Goal: Task Accomplishment & Management: Manage account settings

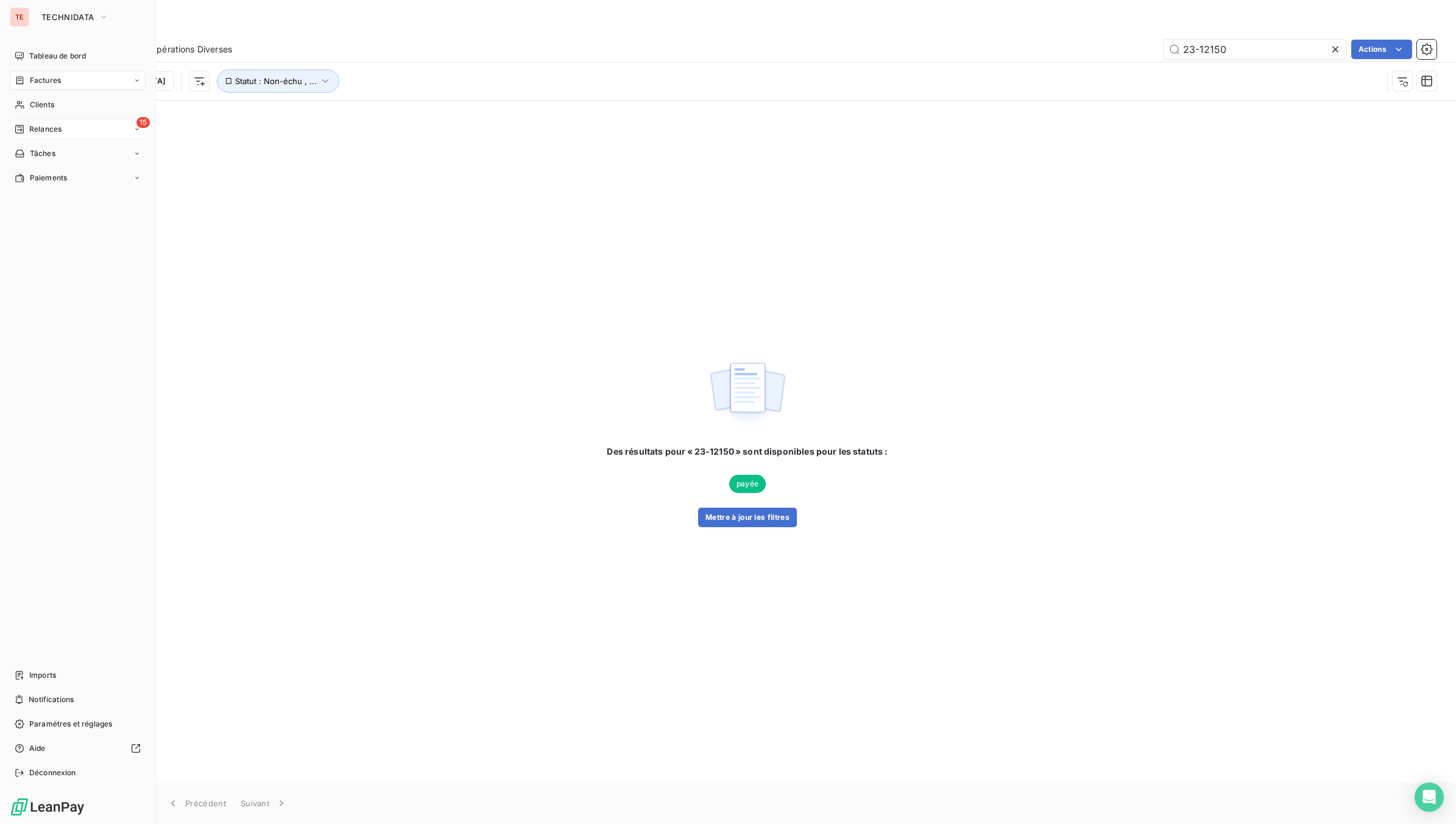
click at [58, 133] on span "Relances" at bounding box center [45, 129] width 32 height 11
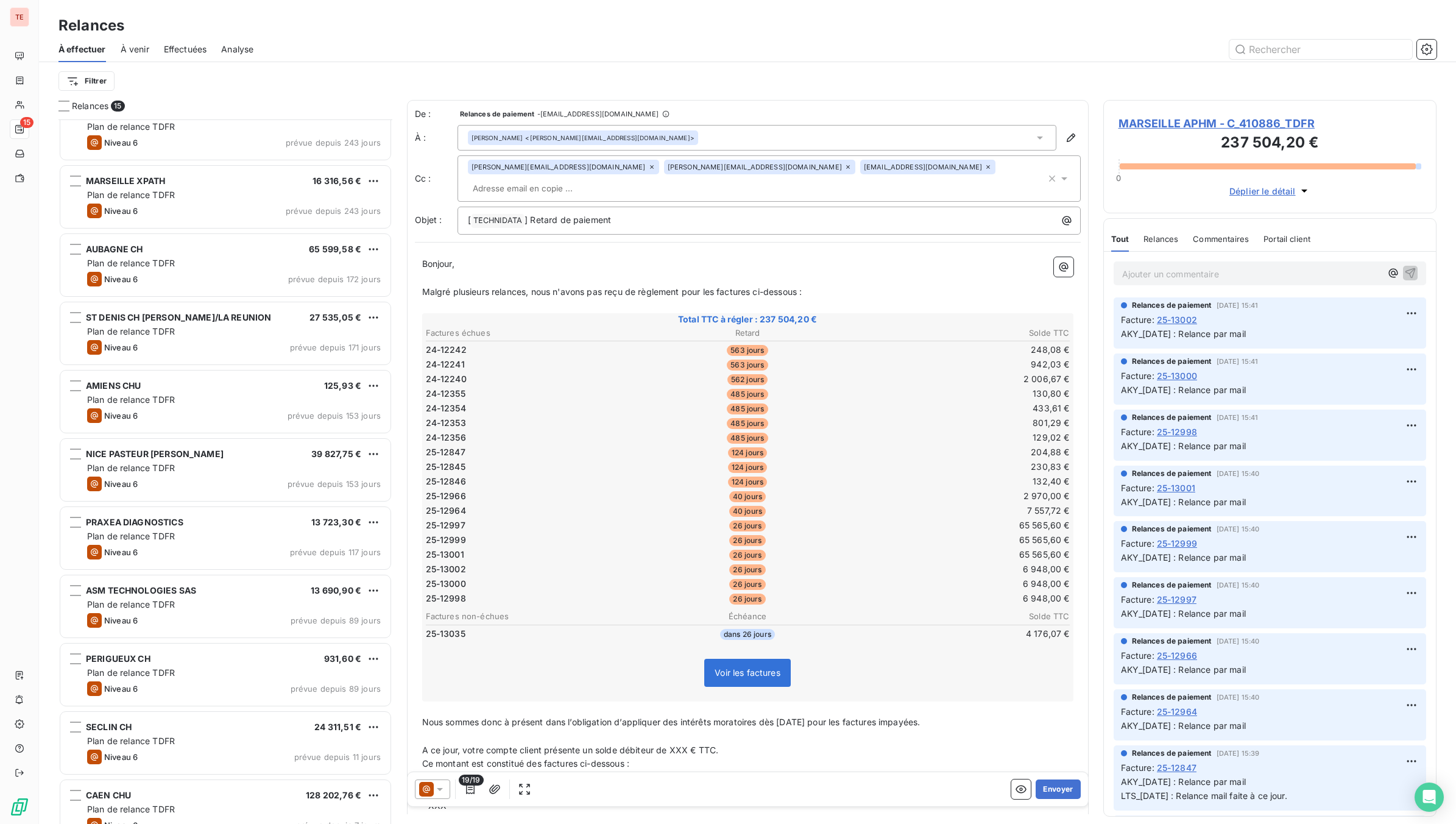
scroll to position [319, 0]
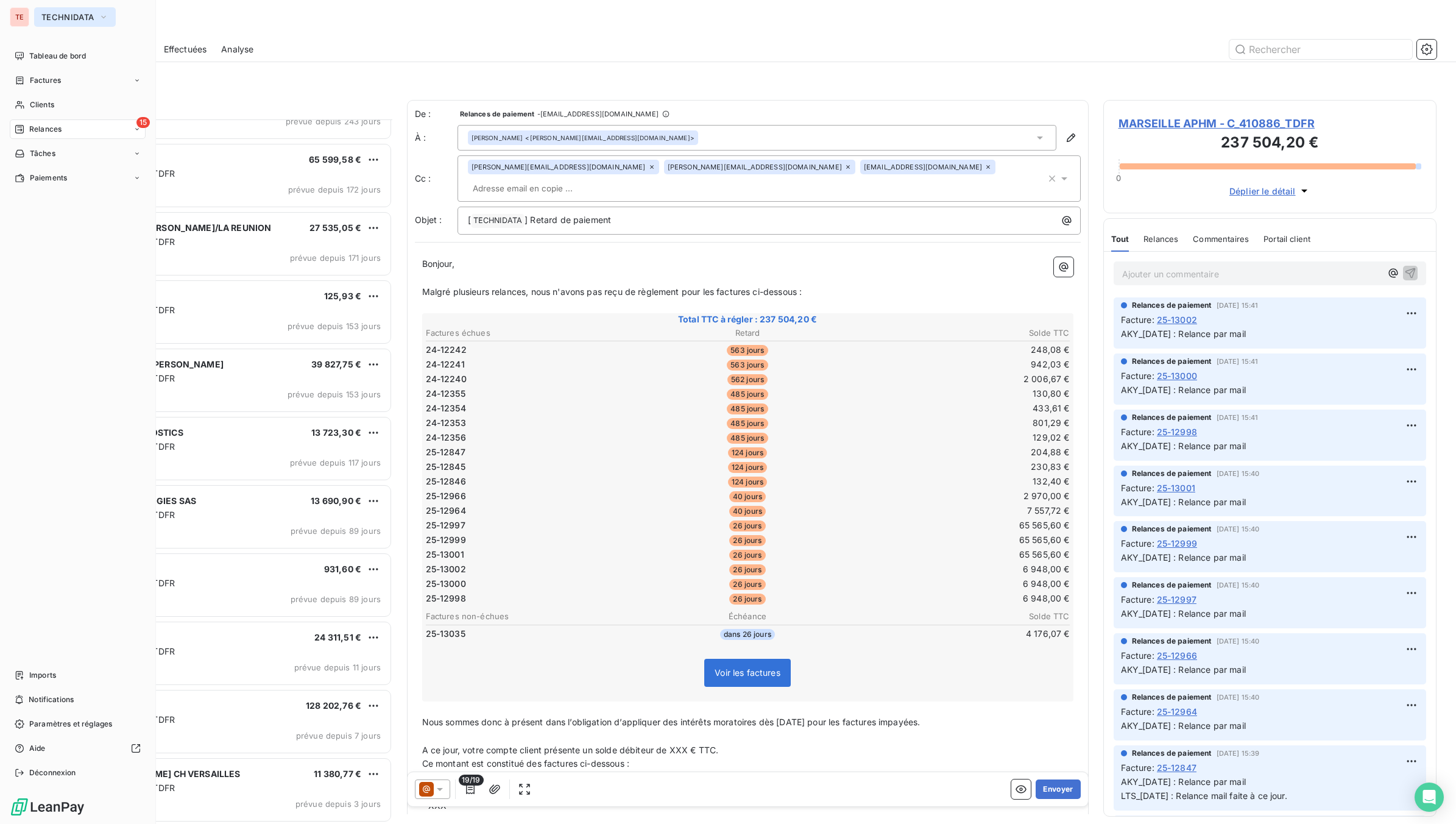
click at [64, 16] on span "TECHNIDATA" at bounding box center [67, 16] width 53 height 10
click at [60, 78] on span "TD SAS" at bounding box center [112, 79] width 108 height 12
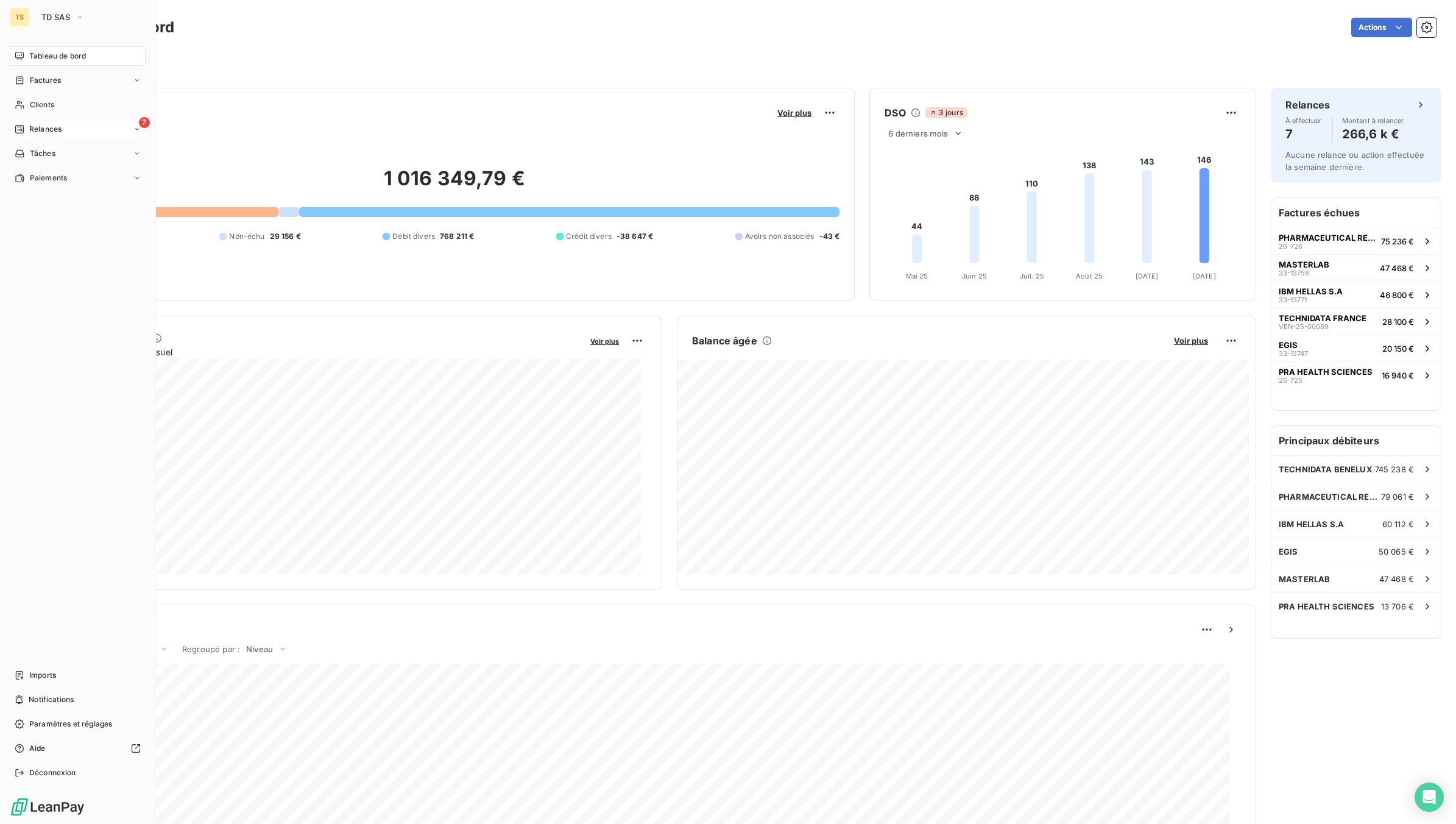
click at [56, 133] on span "Relances" at bounding box center [45, 129] width 32 height 11
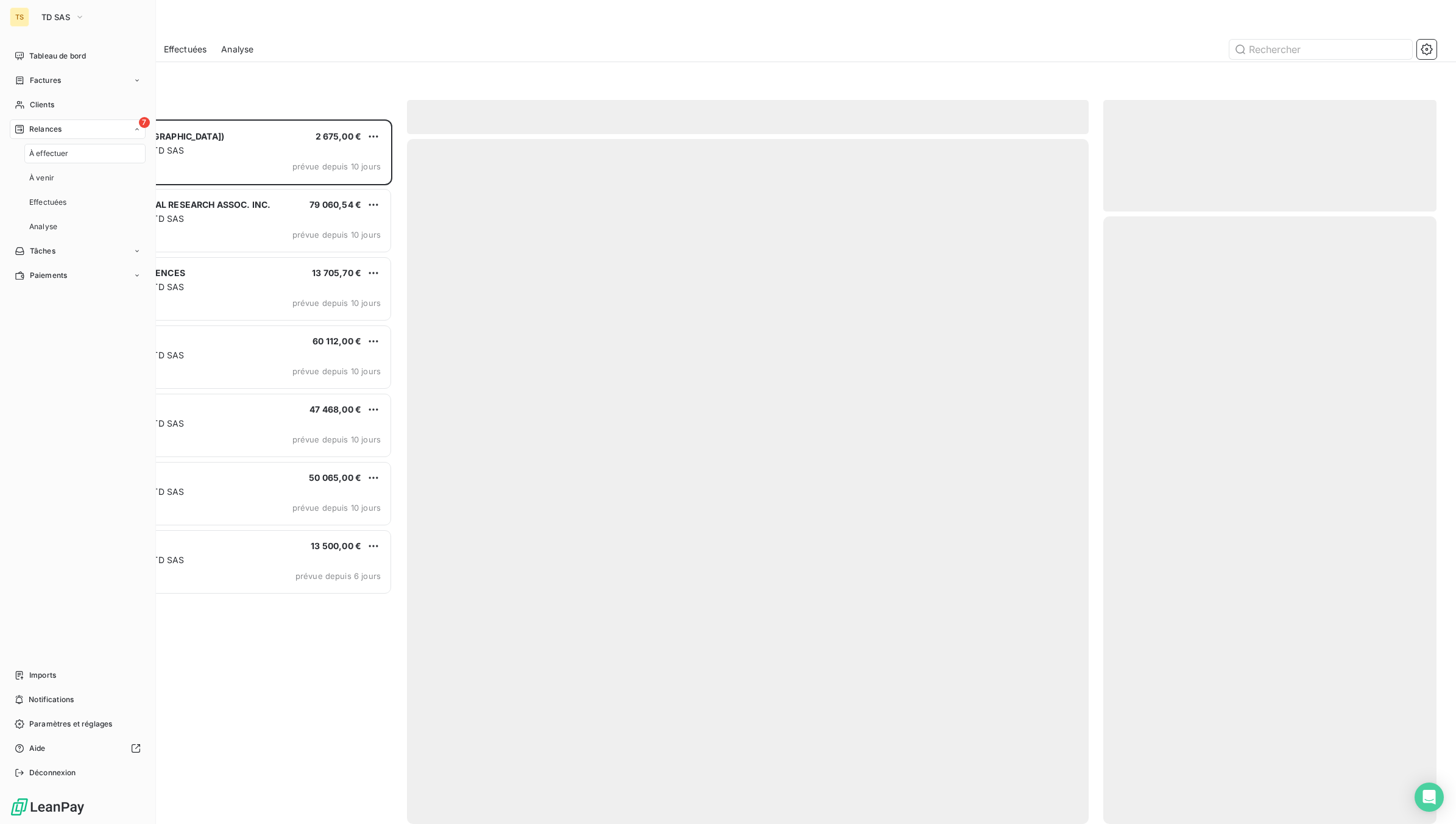
scroll to position [693, 322]
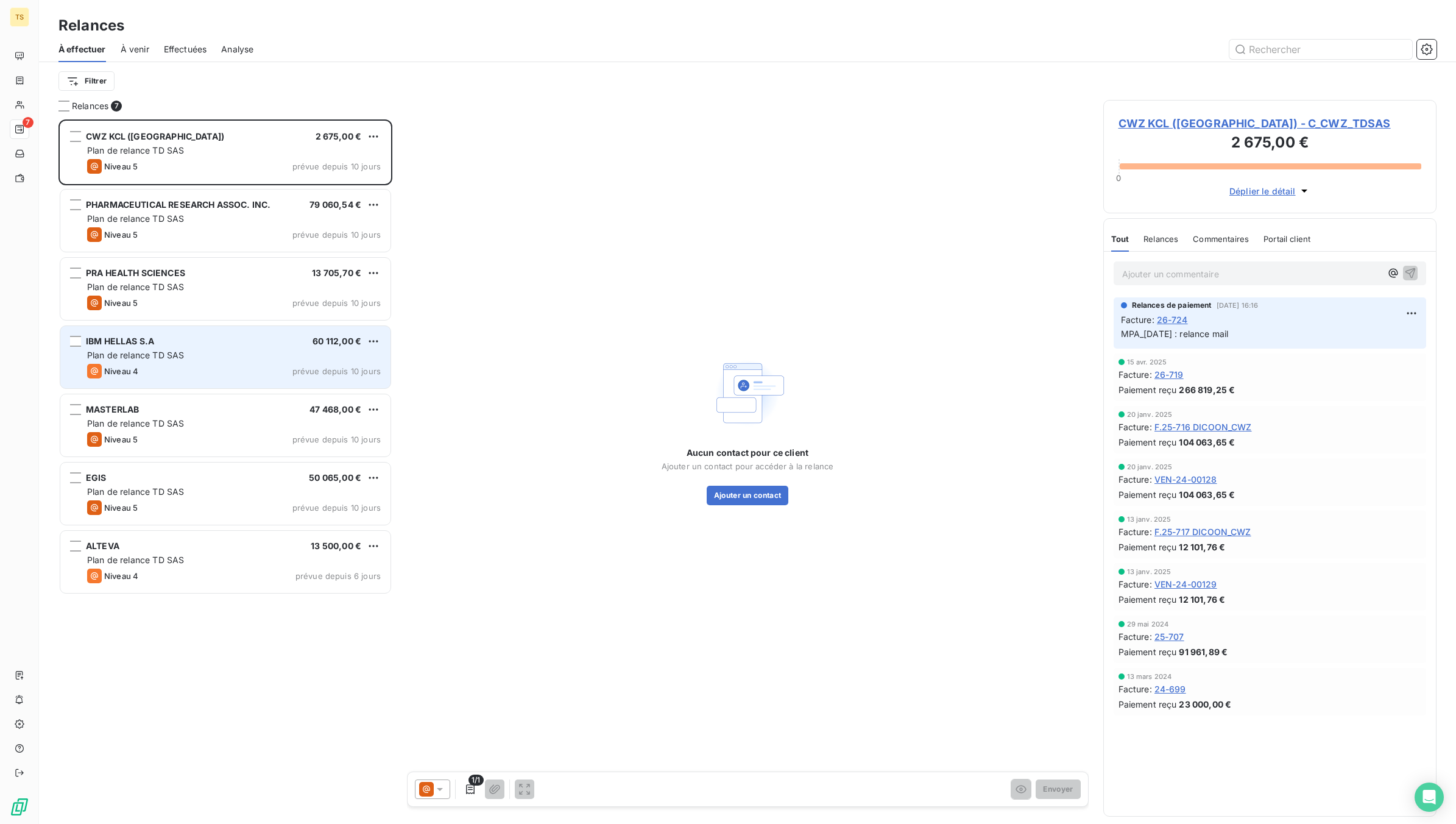
click at [192, 356] on div "Plan de relance TD SAS" at bounding box center [234, 355] width 293 height 12
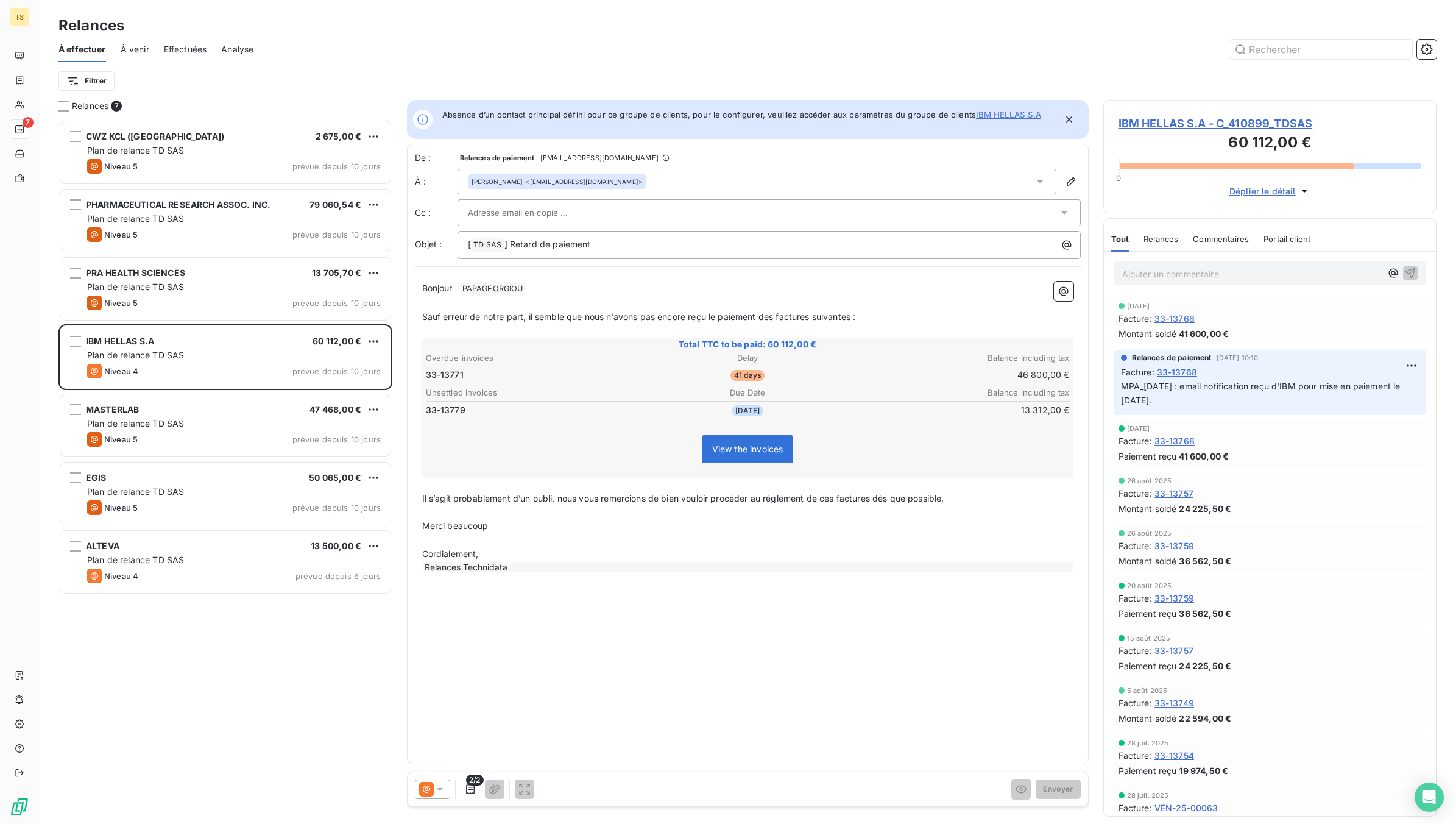
scroll to position [12, 12]
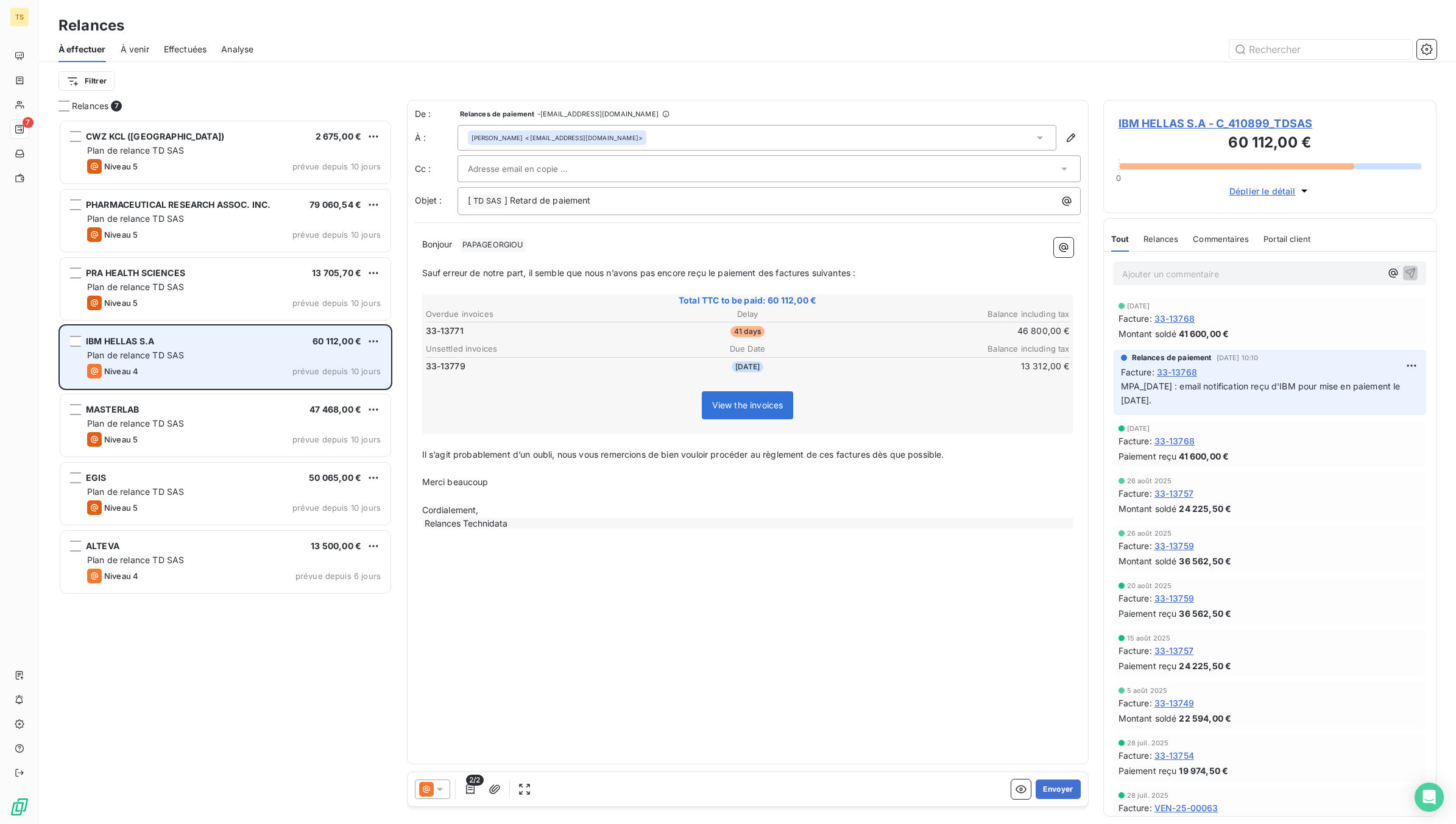
click at [293, 357] on div "Plan de relance TD SAS" at bounding box center [234, 355] width 293 height 12
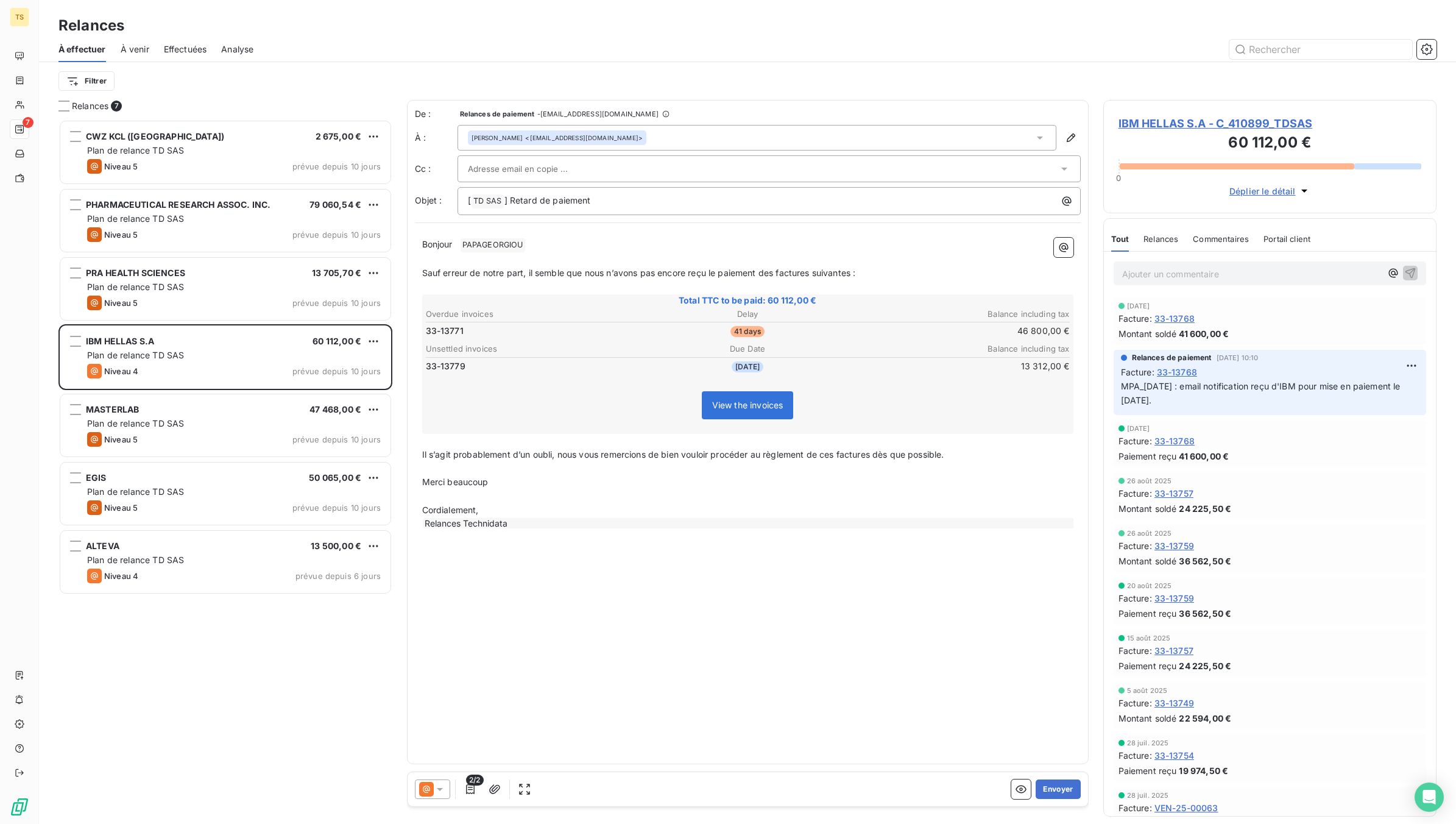
click at [1211, 125] on span "IBM HELLAS S.A - C_410899_TDSAS" at bounding box center [1270, 124] width 303 height 16
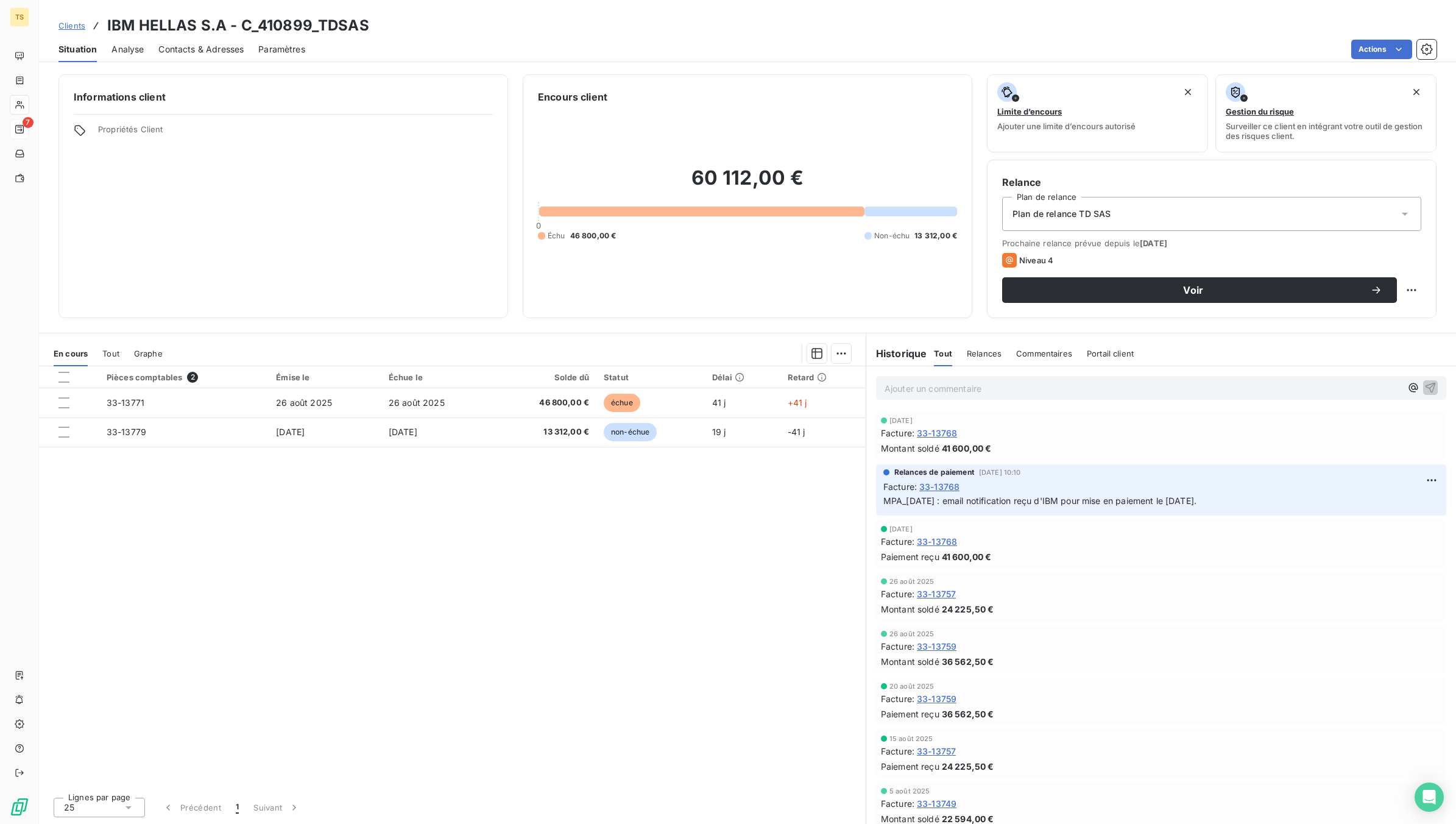
click at [322, 593] on div "Pièces comptables 2 Émise le Échue le Solde dû Statut Délai Retard 33-13771 [DA…" at bounding box center [452, 577] width 827 height 421
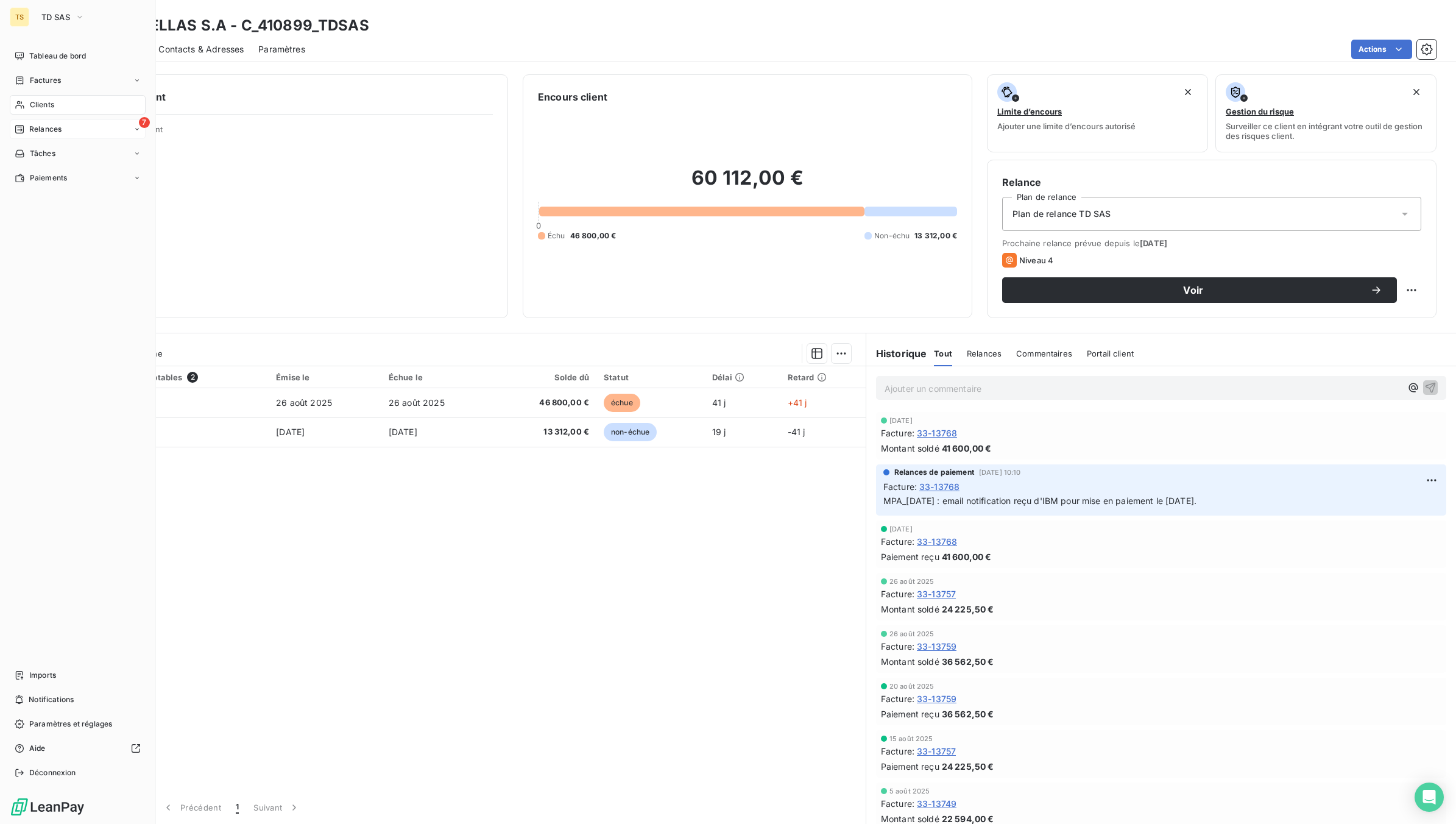
click at [56, 128] on span "Relances" at bounding box center [45, 129] width 32 height 11
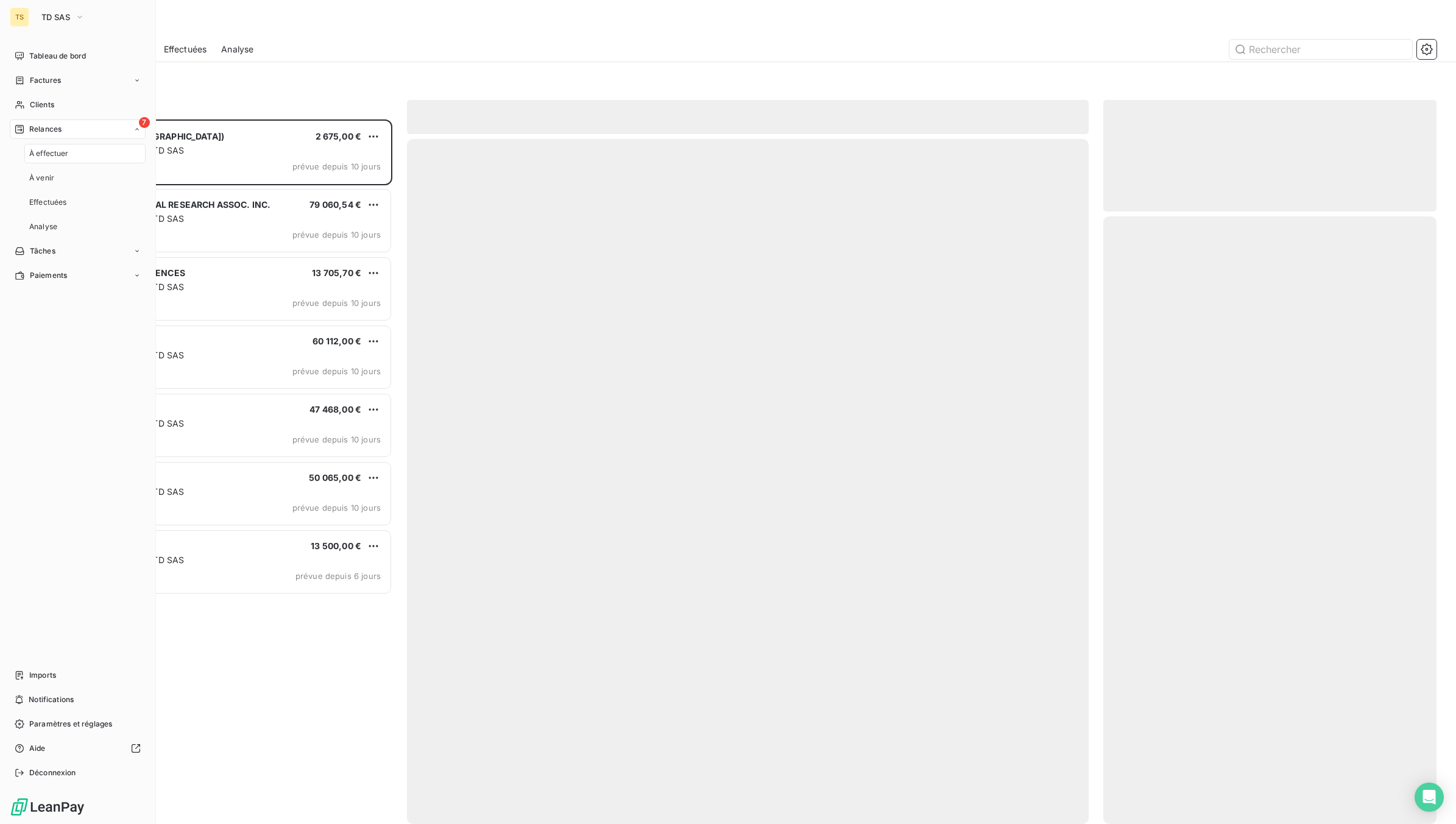
scroll to position [693, 322]
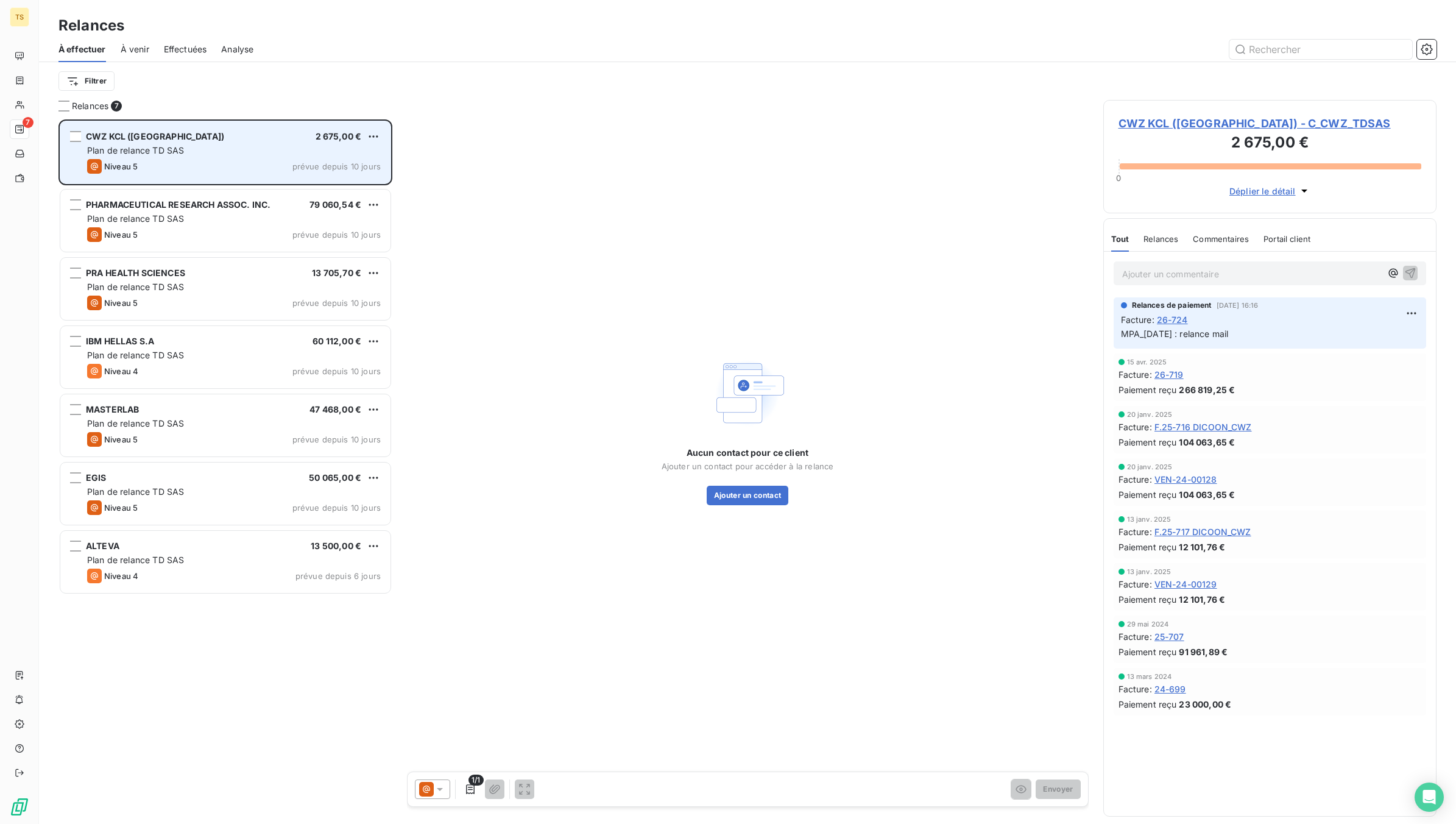
click at [144, 151] on span "Plan de relance TD SAS" at bounding box center [136, 150] width 97 height 10
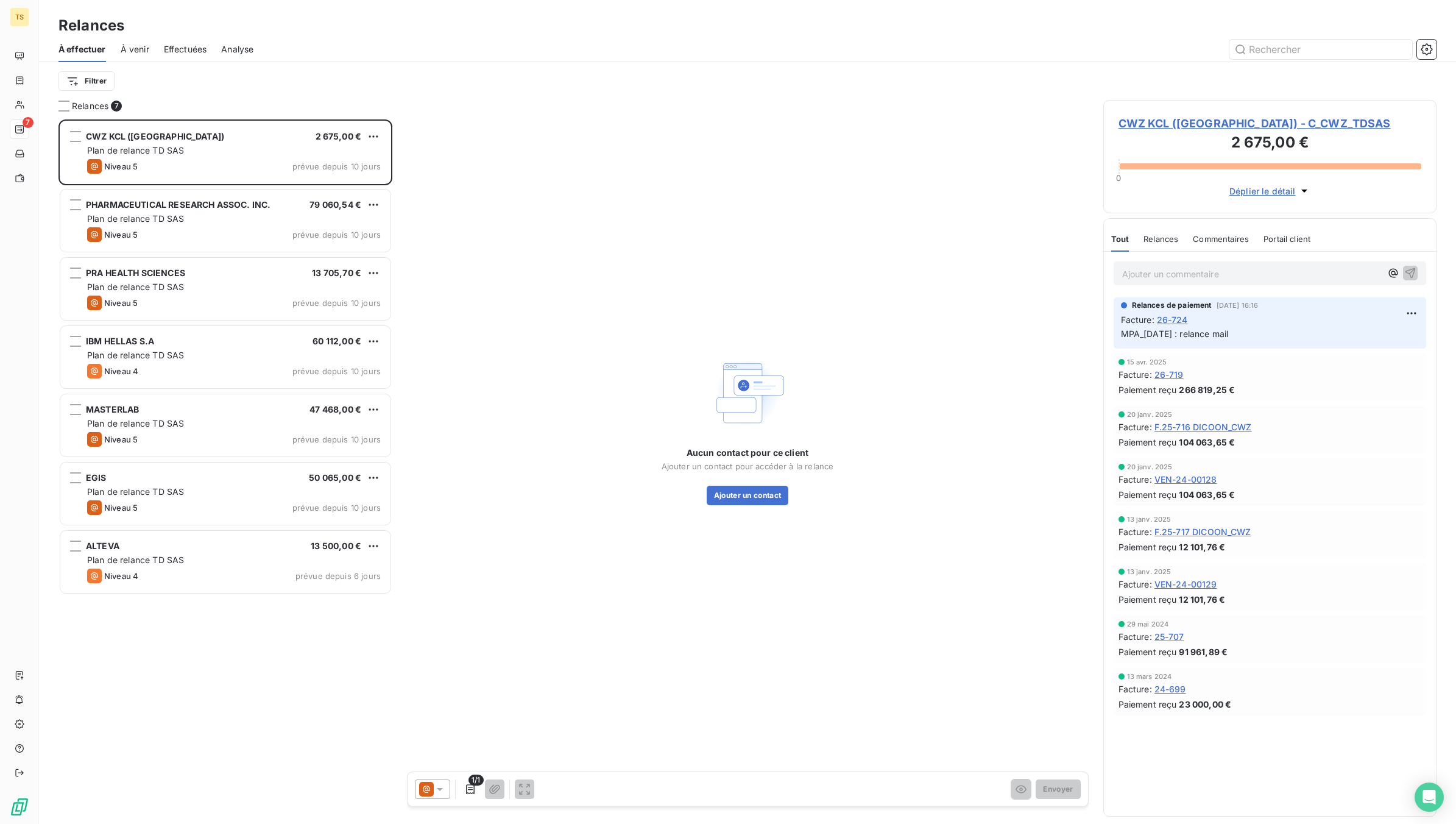
click at [1196, 126] on span "CWZ KCL ([GEOGRAPHIC_DATA]) - C_CWZ_TDSAS" at bounding box center [1270, 124] width 303 height 16
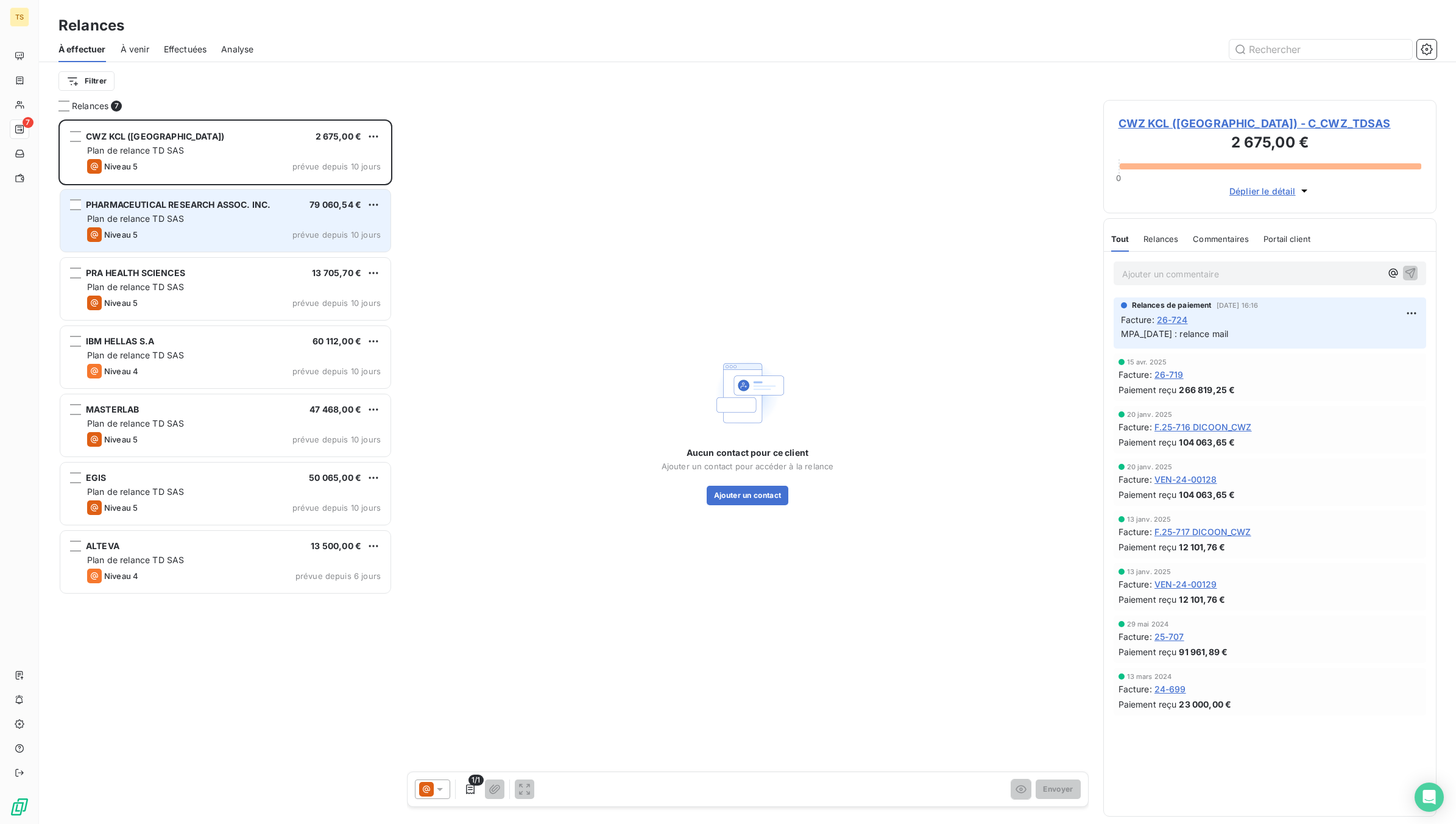
click at [190, 217] on div "Plan de relance TD SAS" at bounding box center [234, 219] width 293 height 12
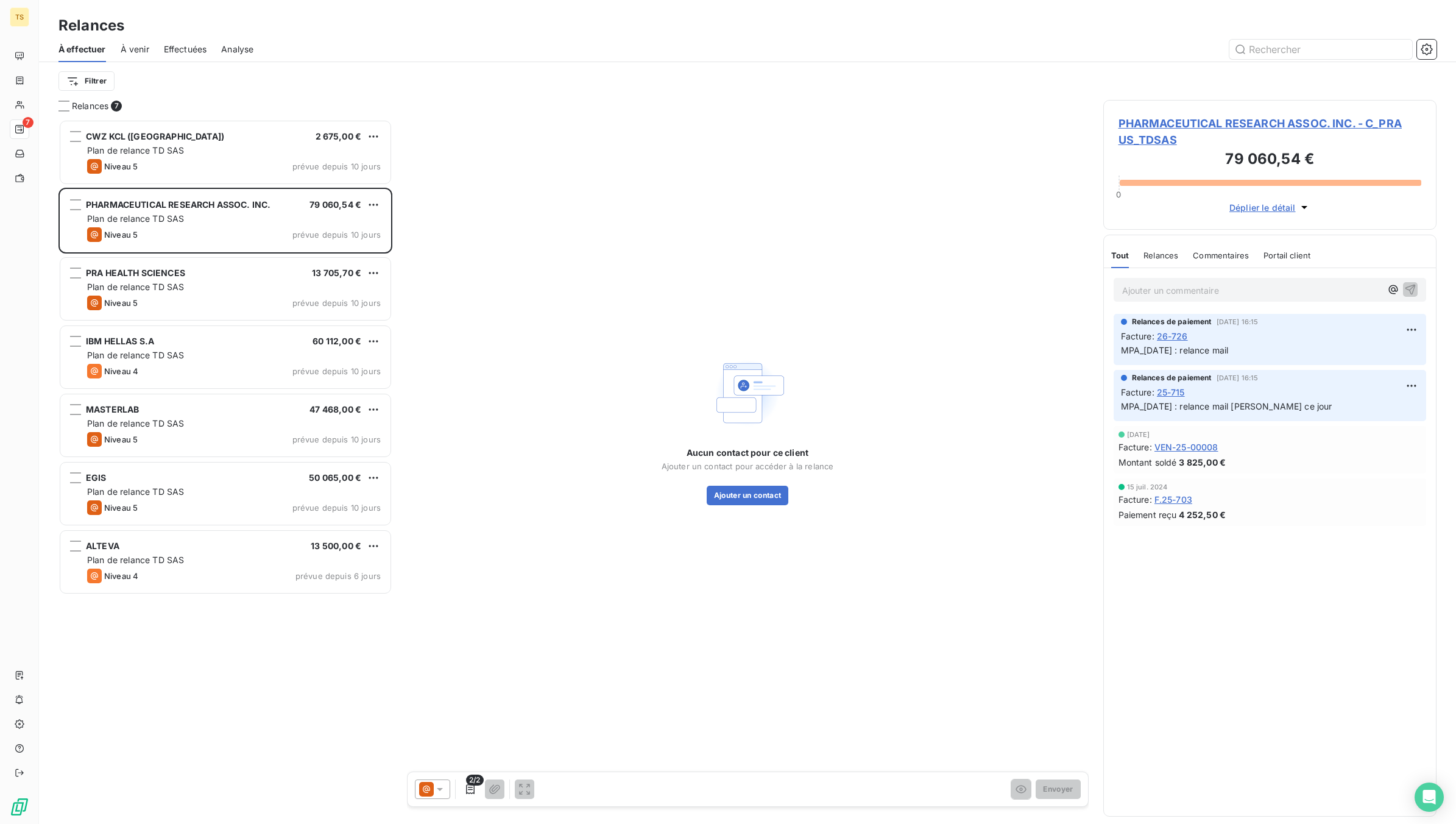
click at [1173, 131] on span "PHARMACEUTICAL RESEARCH ASSOC. INC. - C_PRA US_TDSAS" at bounding box center [1270, 132] width 303 height 33
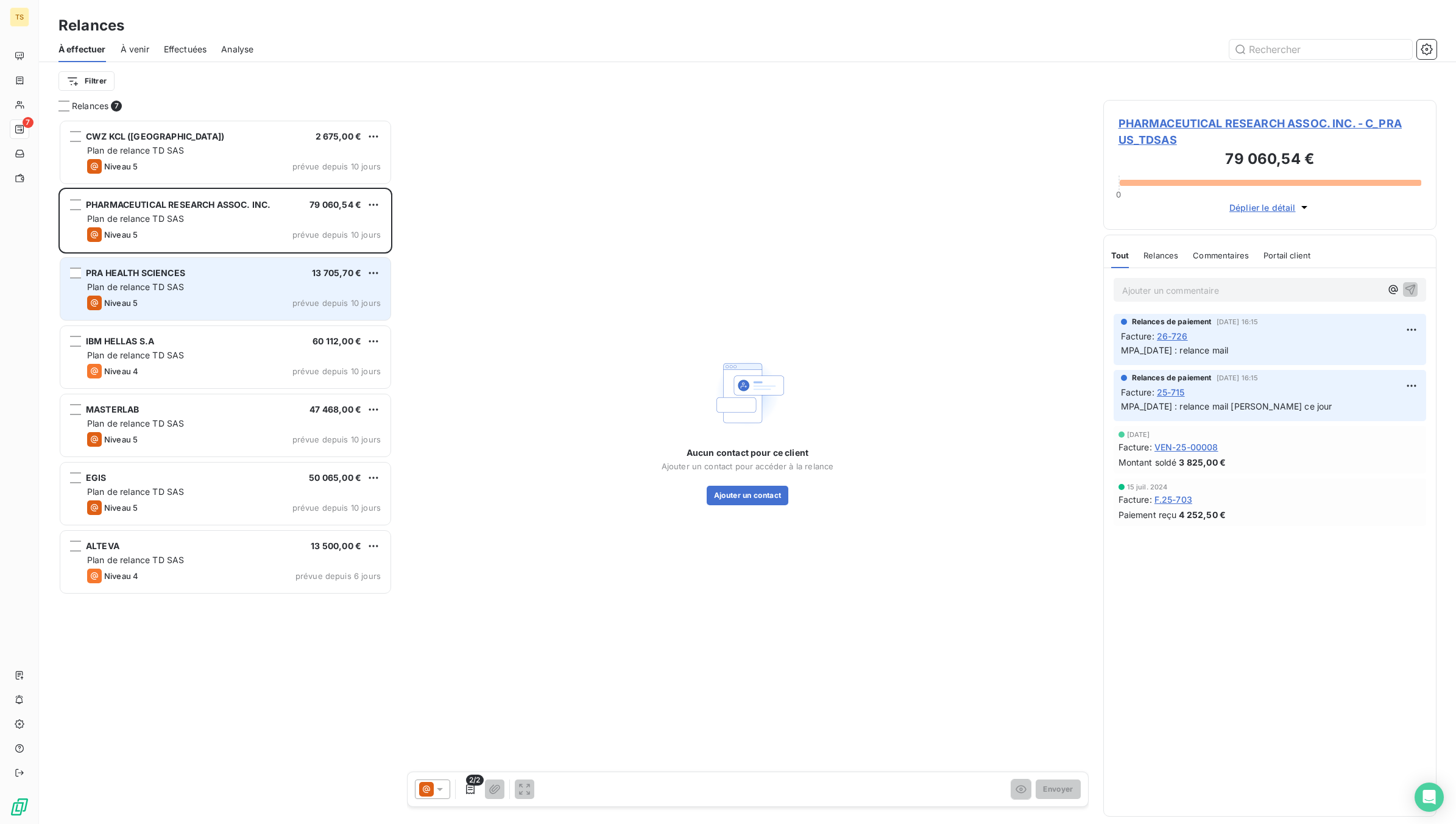
scroll to position [693, 322]
click at [182, 295] on div "Niveau 5 prévue depuis 10 jours" at bounding box center [234, 302] width 293 height 15
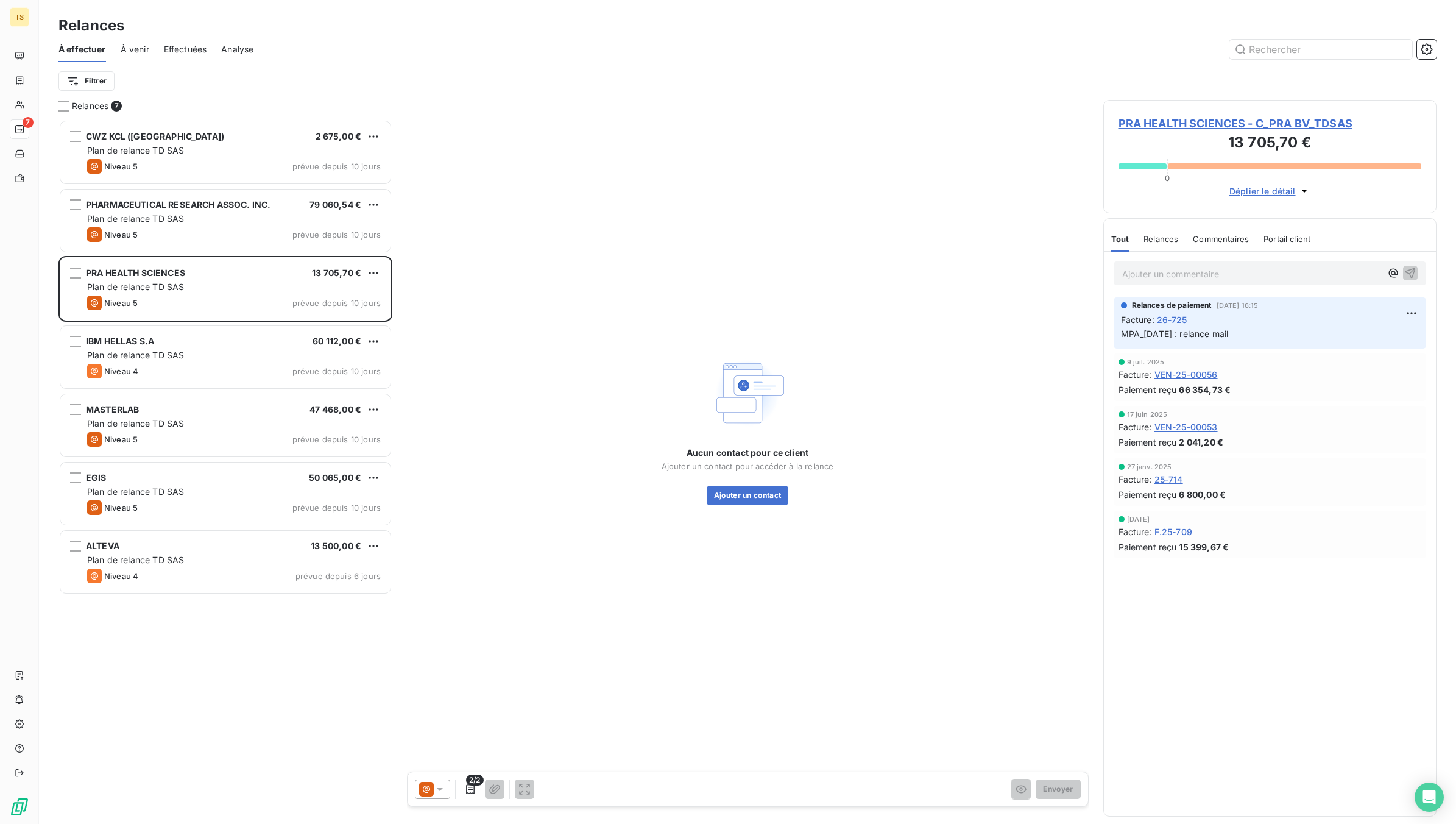
click at [1204, 129] on span "PRA HEALTH SCIENCES - C_PRA BV_TDSAS" at bounding box center [1270, 124] width 303 height 16
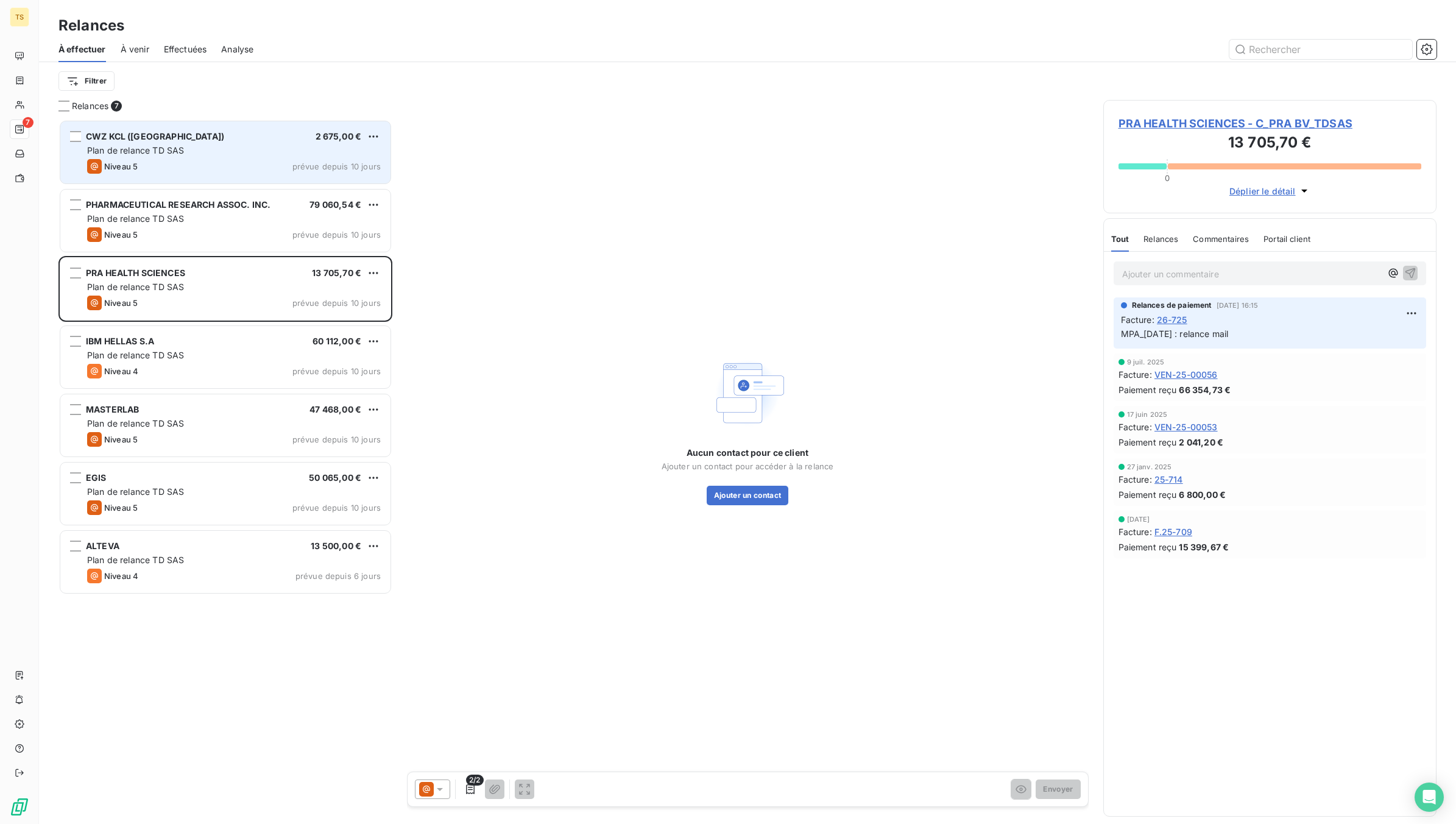
scroll to position [12, 12]
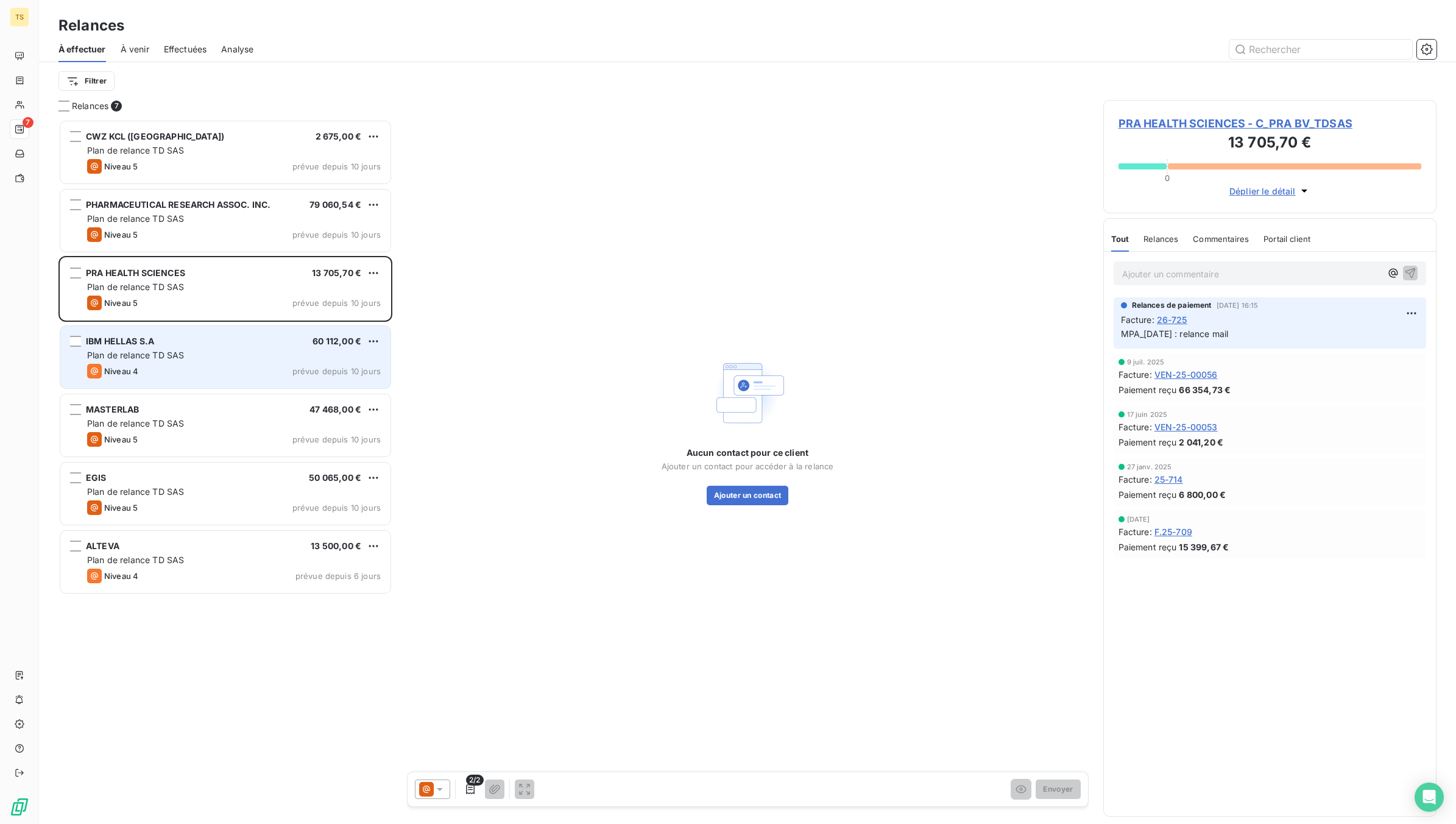
click at [134, 357] on span "Plan de relance TD SAS" at bounding box center [136, 355] width 97 height 10
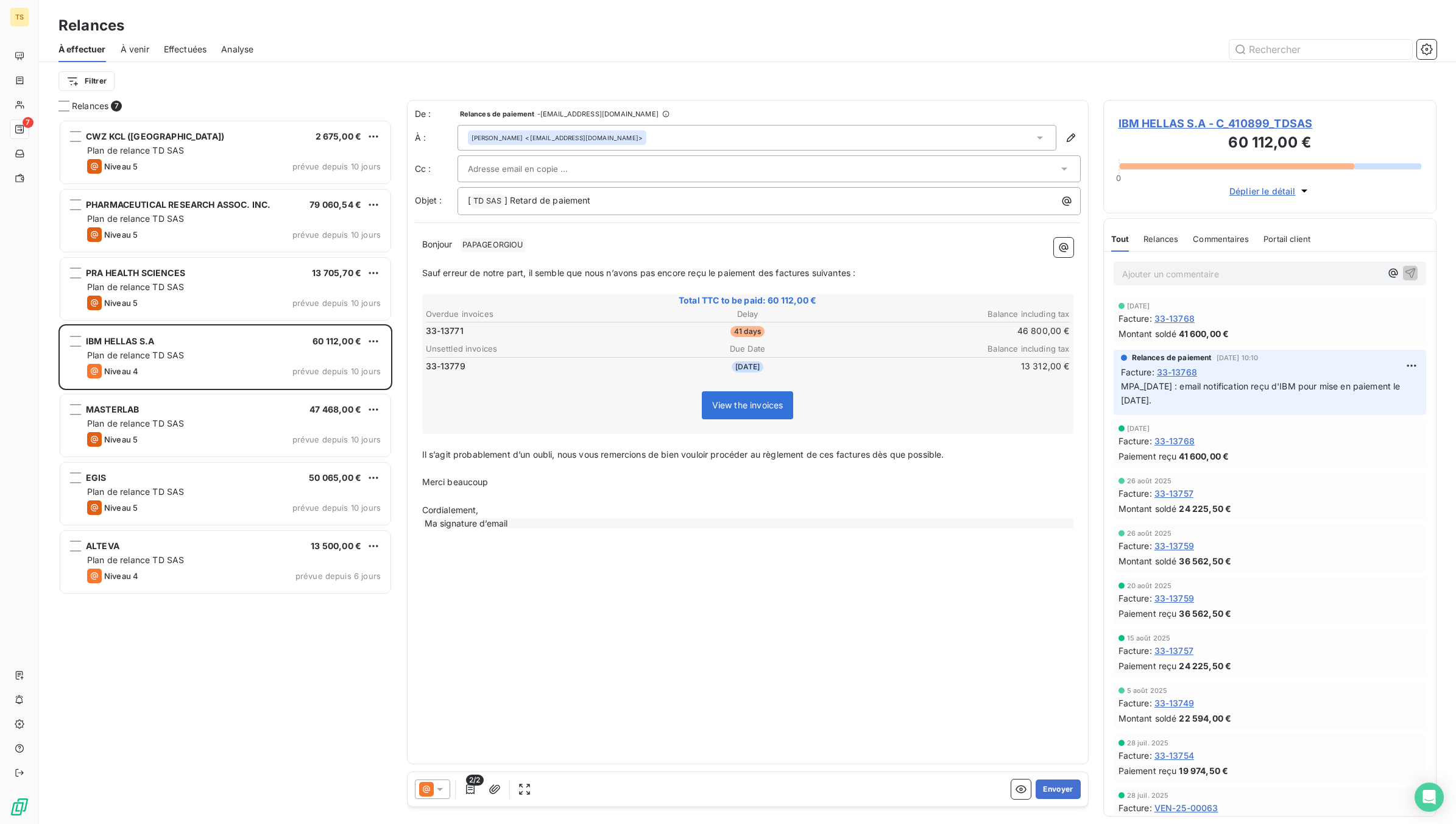
click at [1245, 124] on span "IBM HELLAS S.A - C_410899_TDSAS" at bounding box center [1270, 124] width 303 height 16
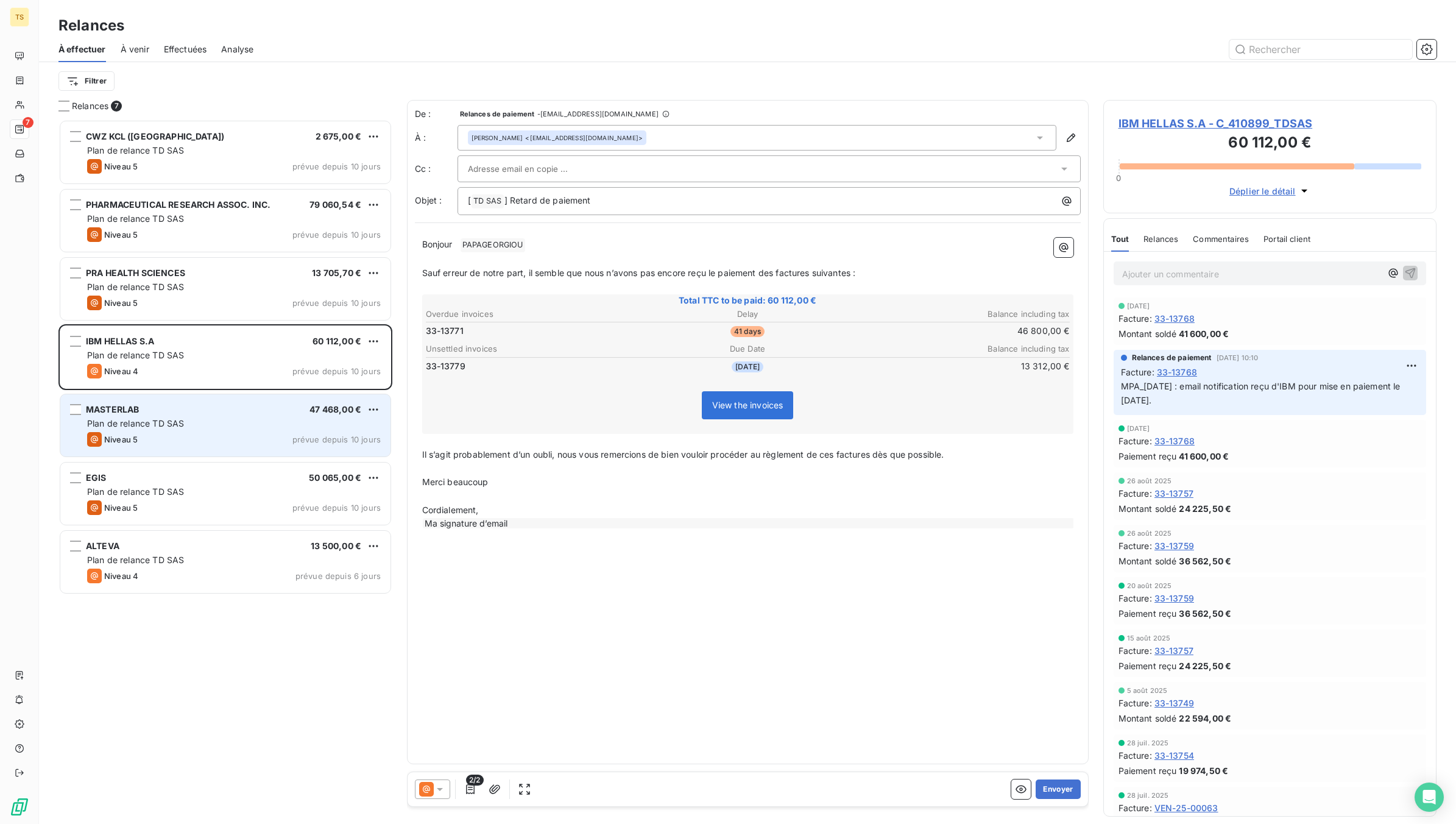
click at [143, 430] on div "Plan de relance TD SAS" at bounding box center [234, 423] width 293 height 12
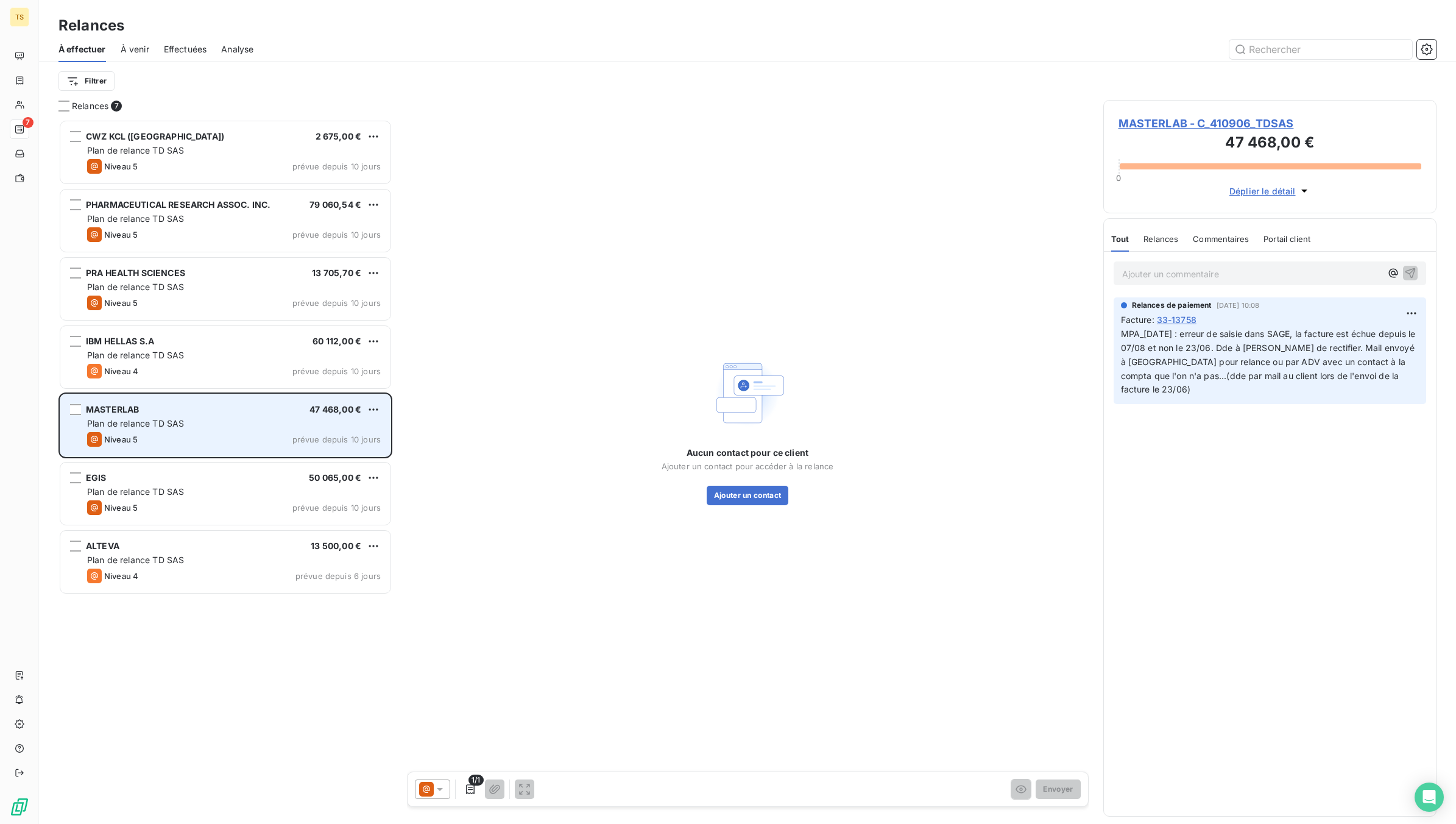
click at [128, 431] on div "MASTERLAB 47 468,00 € Plan de relance TD SAS Niveau 5 prévue depuis 10 jours" at bounding box center [225, 425] width 330 height 62
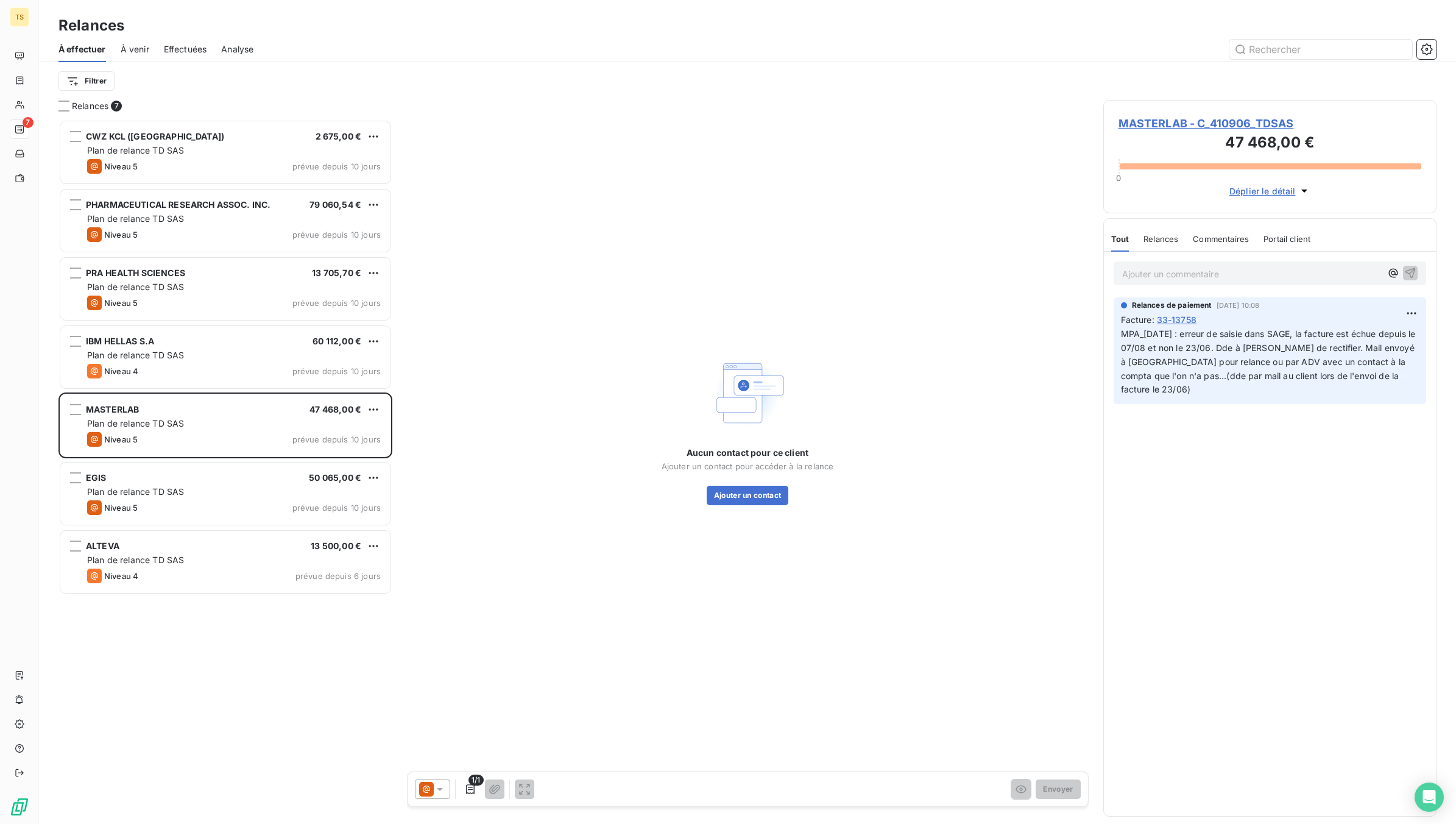
click at [1189, 126] on span "MASTERLAB - C_410906_TDSAS" at bounding box center [1270, 124] width 303 height 16
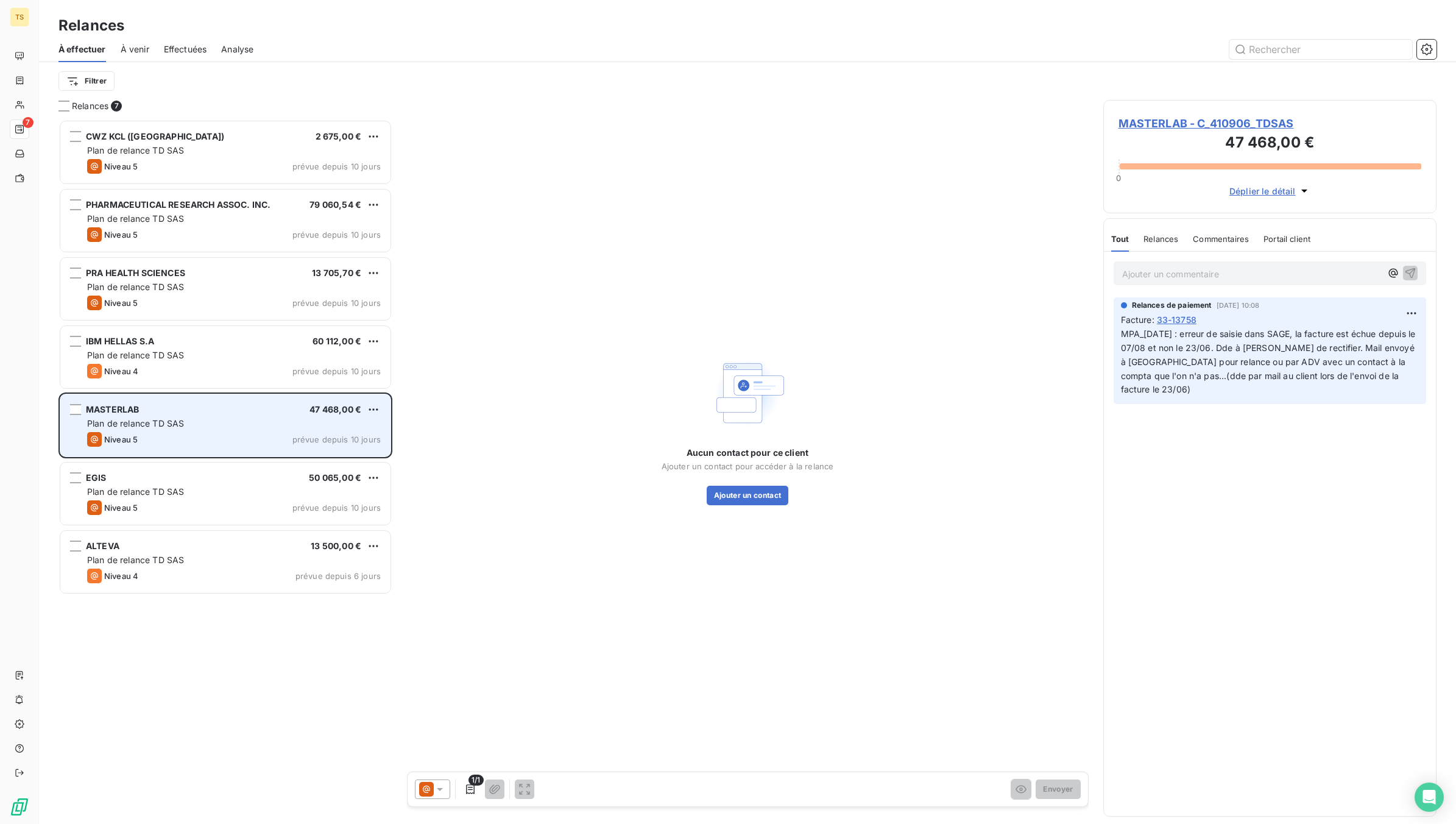
scroll to position [693, 322]
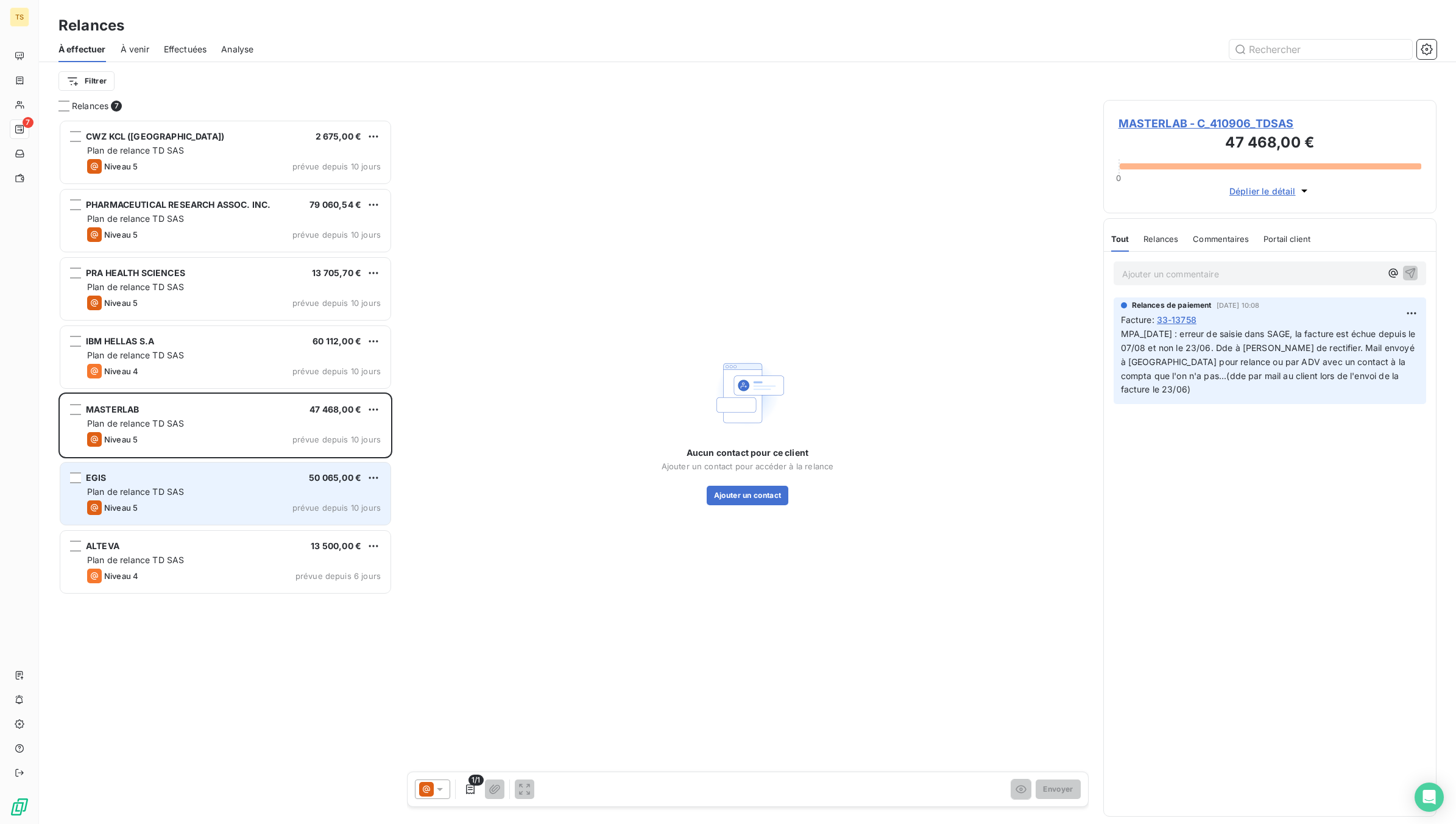
click at [171, 494] on span "Plan de relance TD SAS" at bounding box center [136, 491] width 97 height 10
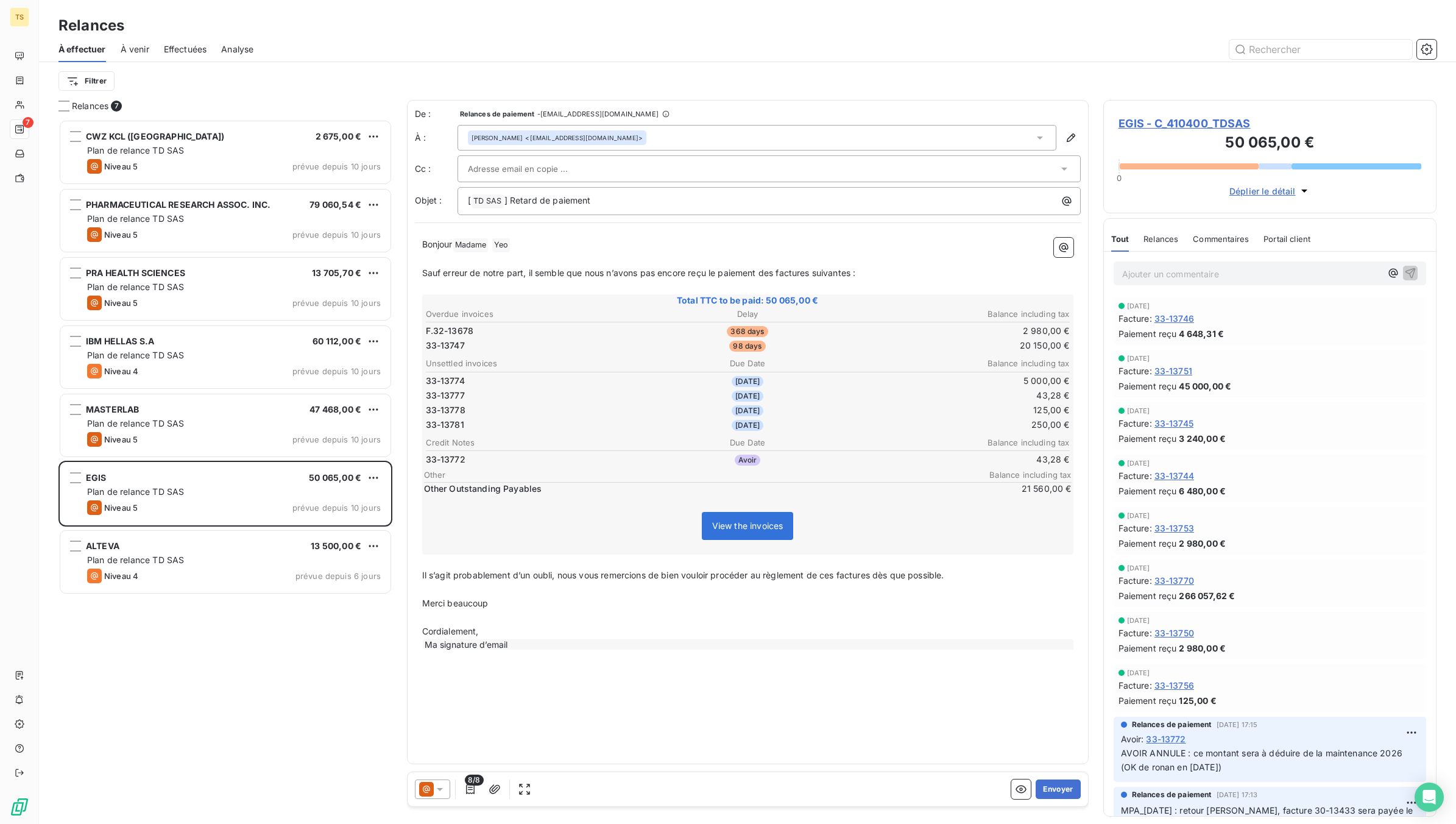
click at [1166, 120] on span "EGIS - C_410400_TDSAS" at bounding box center [1270, 124] width 303 height 16
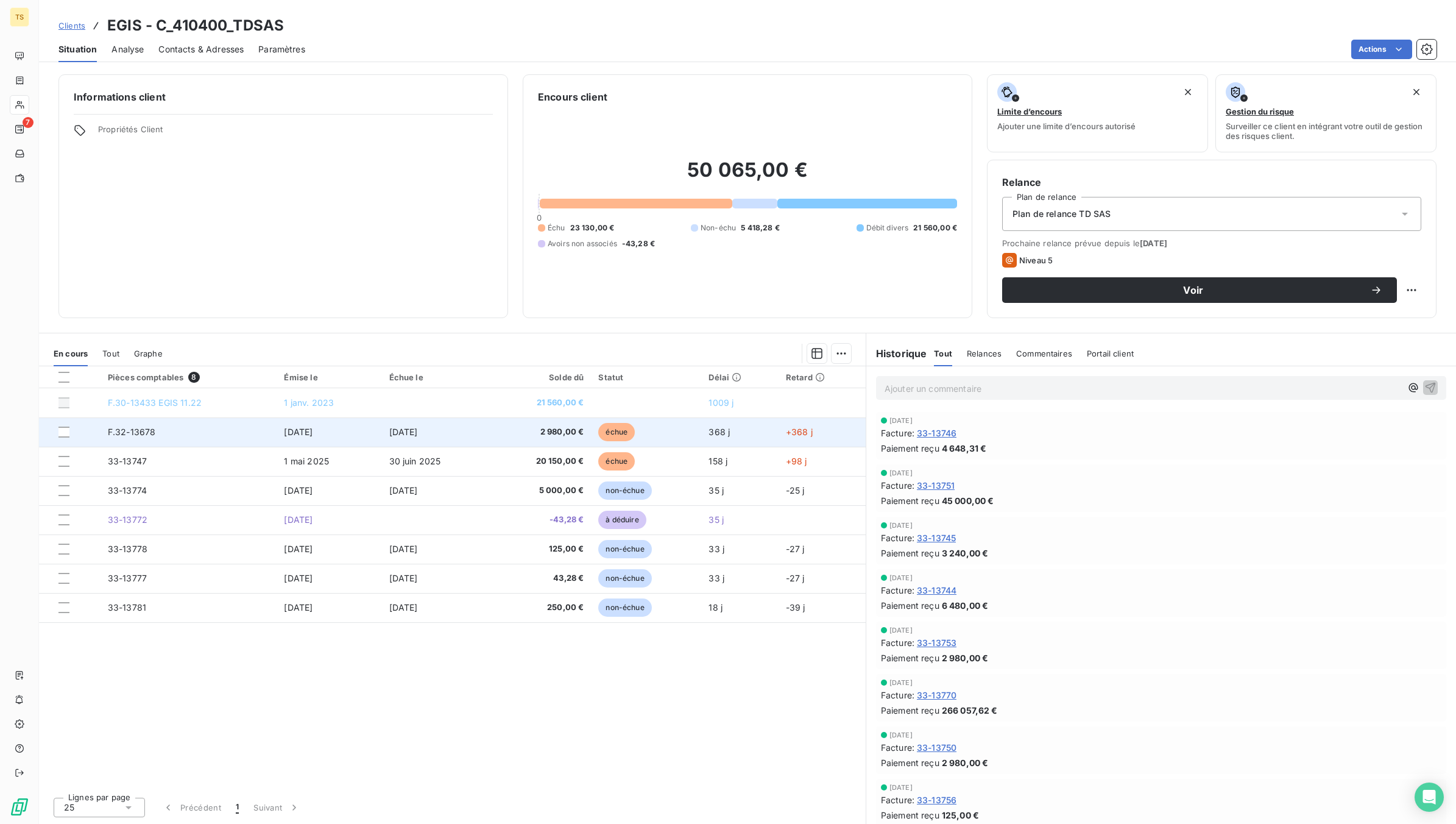
click at [147, 433] on span "F.32-13678" at bounding box center [132, 432] width 48 height 10
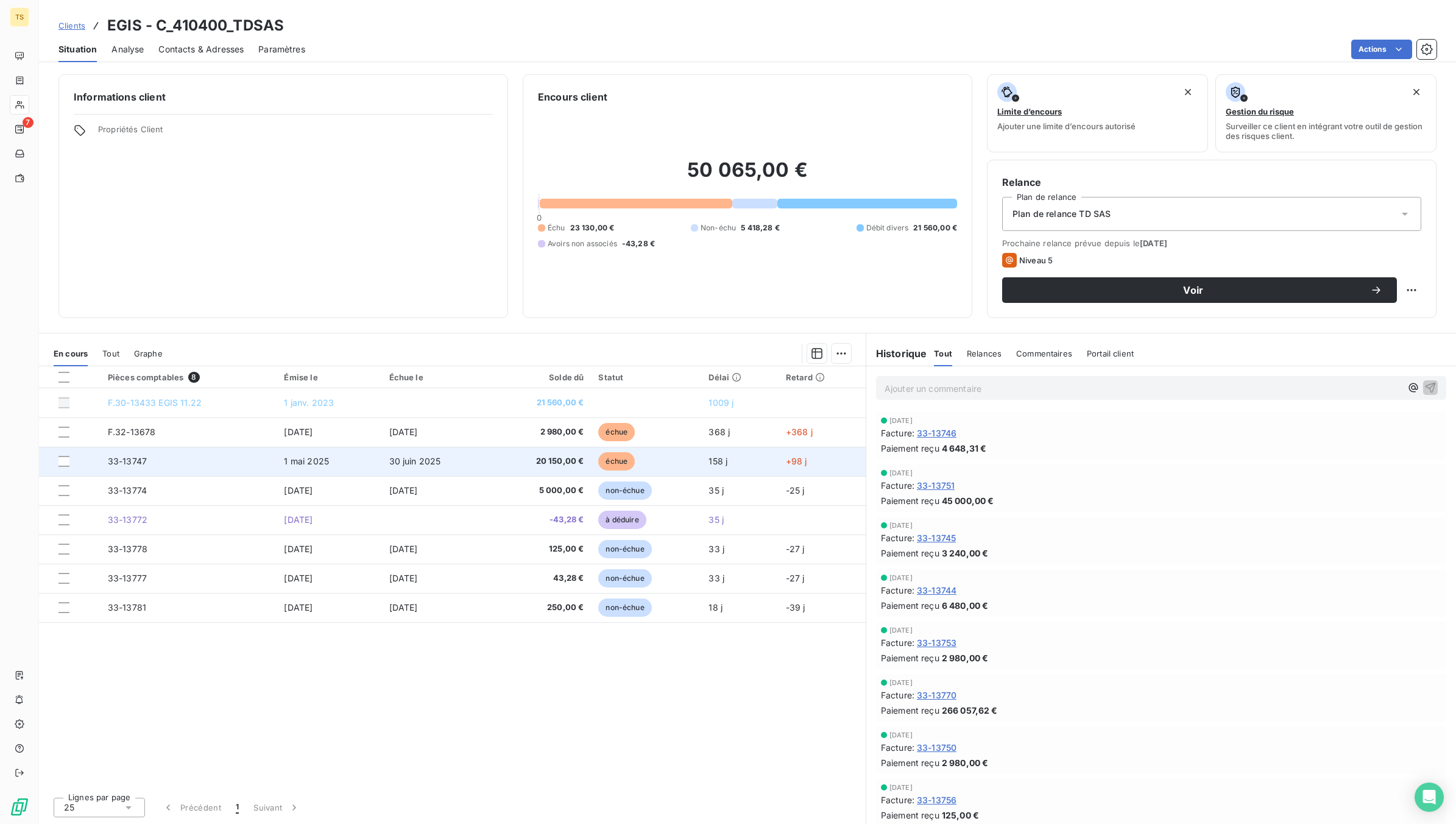
click at [305, 463] on span "1 mai 2025" at bounding box center [306, 461] width 45 height 10
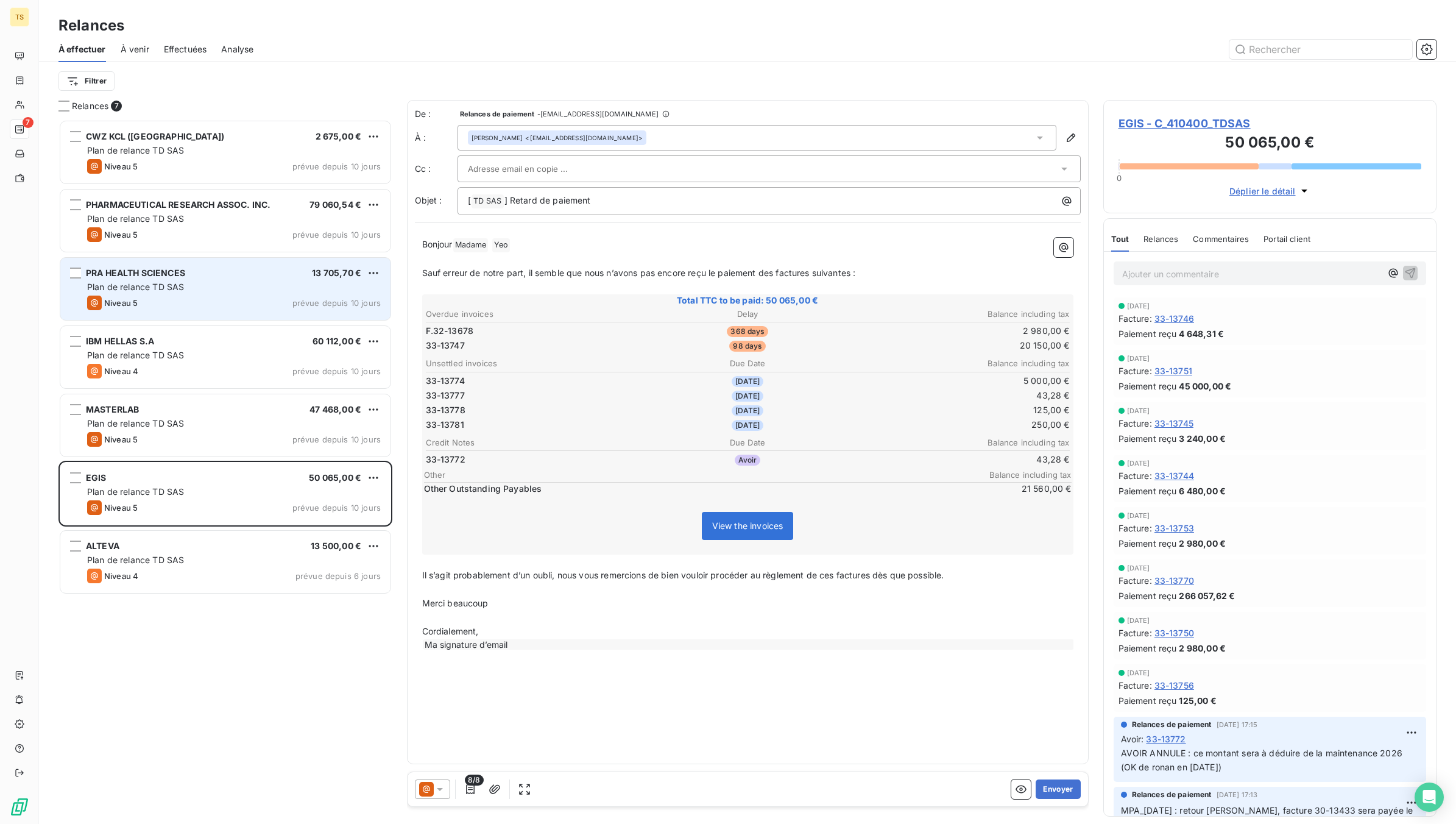
scroll to position [693, 322]
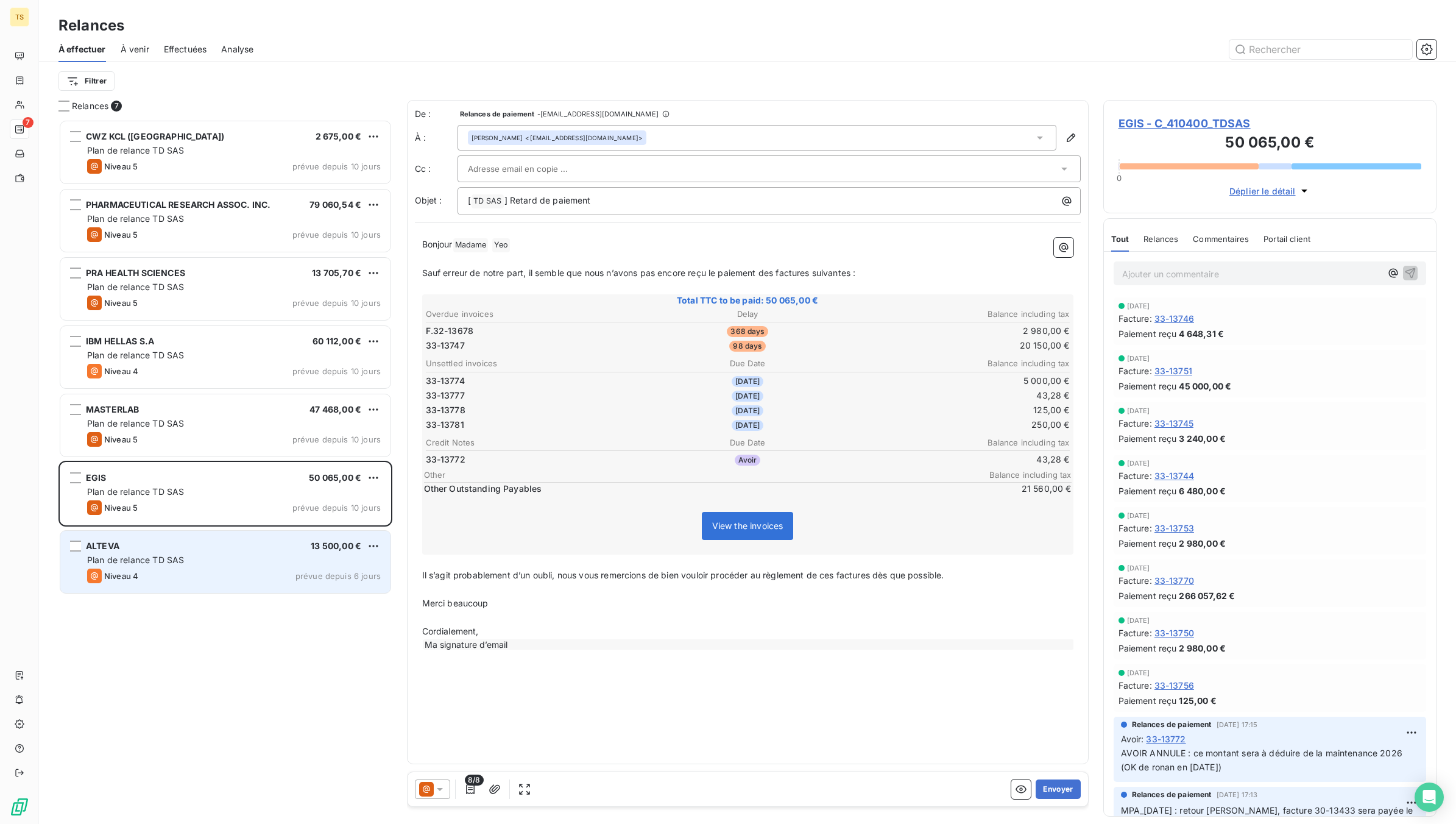
click at [145, 572] on div "Niveau 4 prévue depuis 6 jours" at bounding box center [234, 576] width 293 height 15
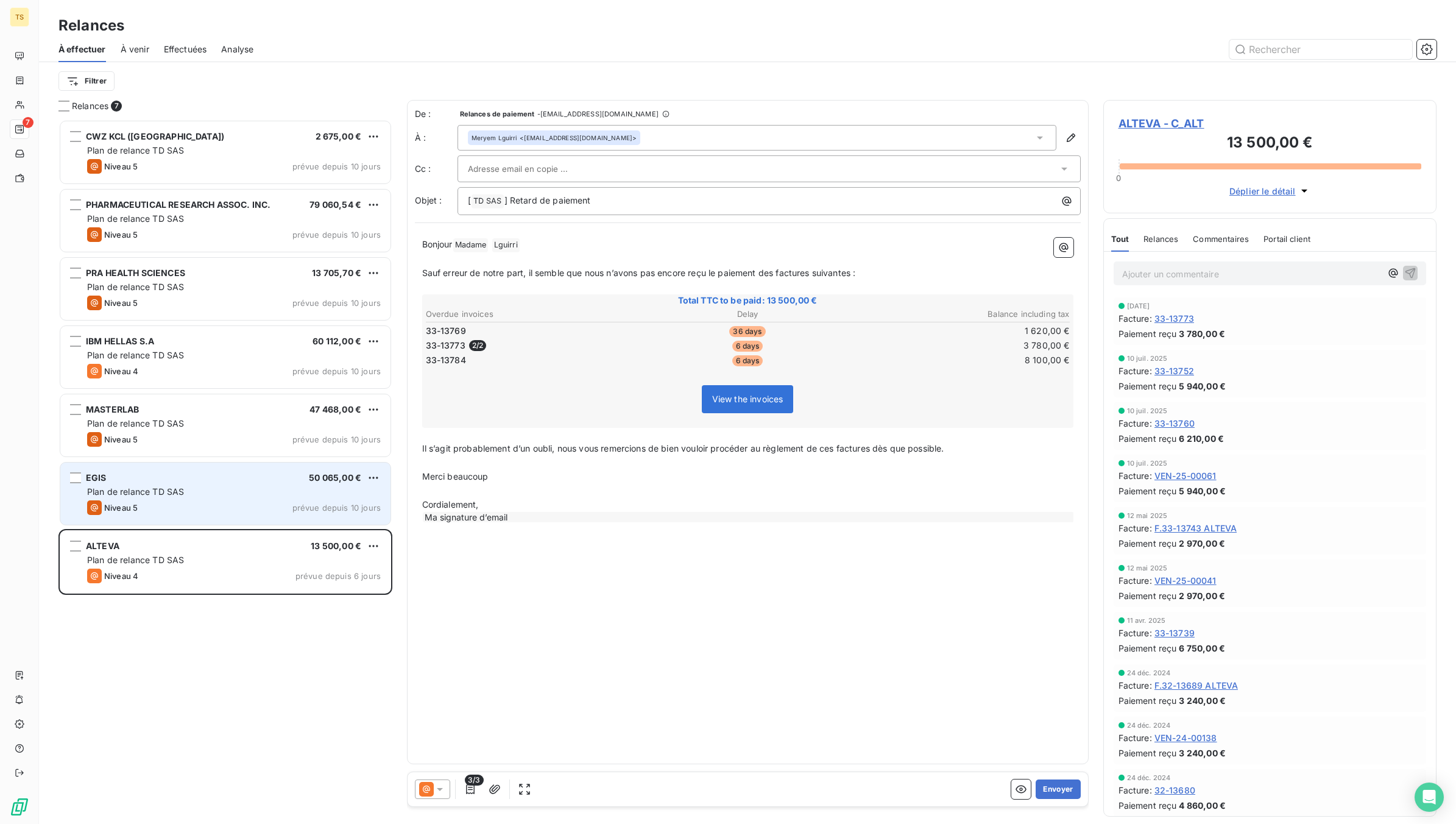
click at [183, 486] on span "Plan de relance TD SAS" at bounding box center [136, 491] width 97 height 10
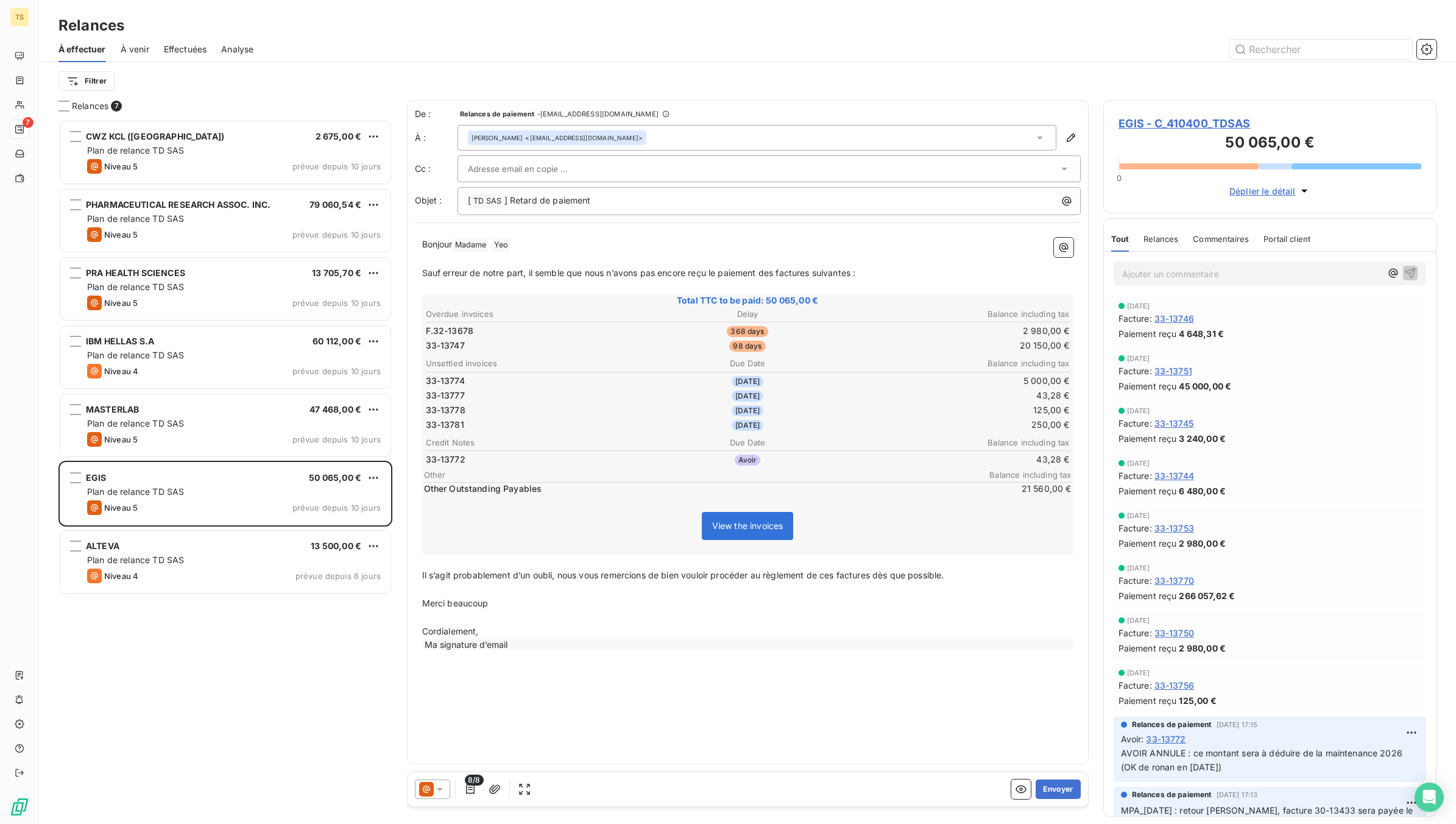
click at [1208, 126] on span "EGIS - C_410400_TDSAS" at bounding box center [1270, 124] width 303 height 16
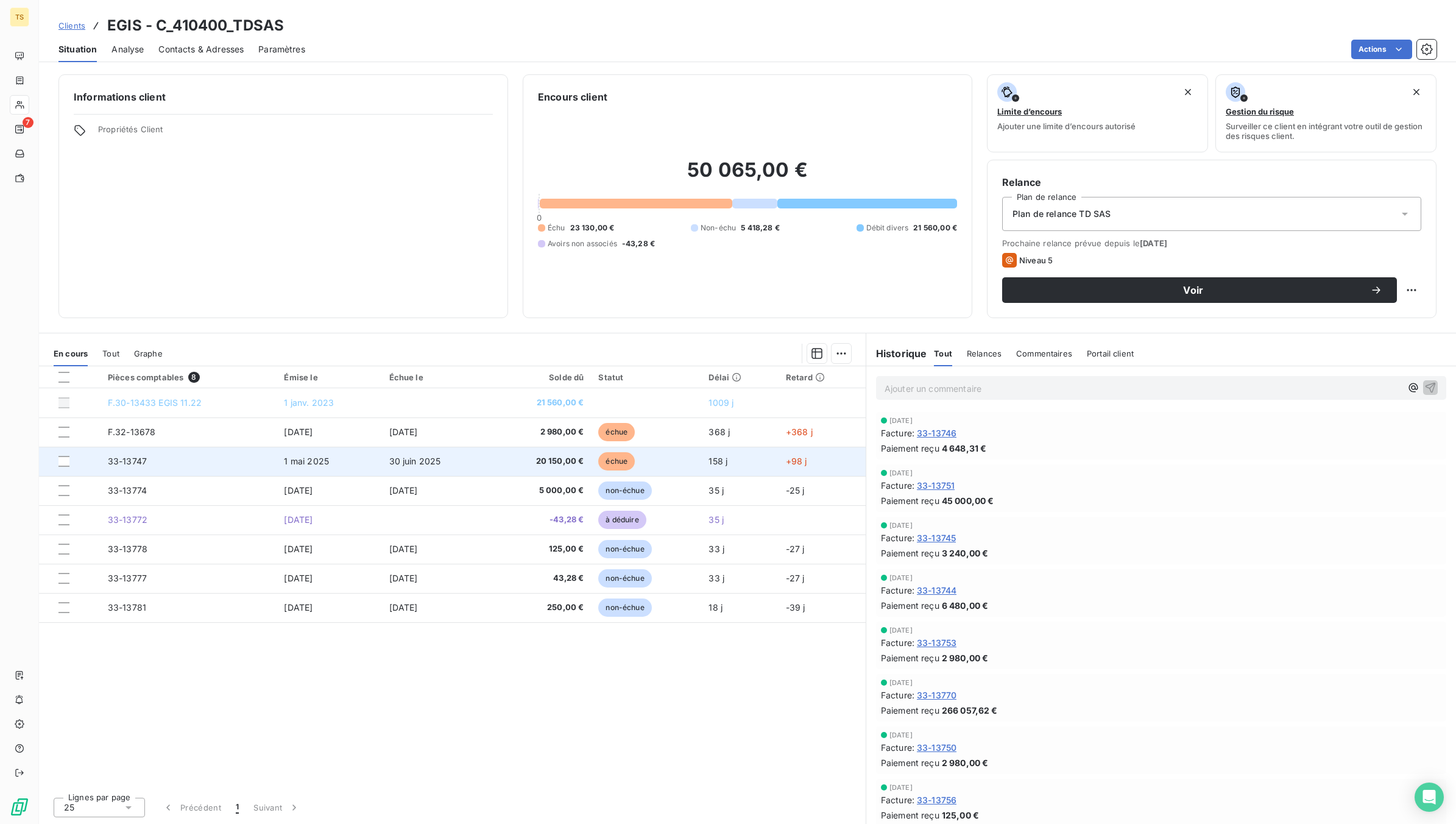
click at [134, 459] on span "33-13747" at bounding box center [127, 461] width 39 height 10
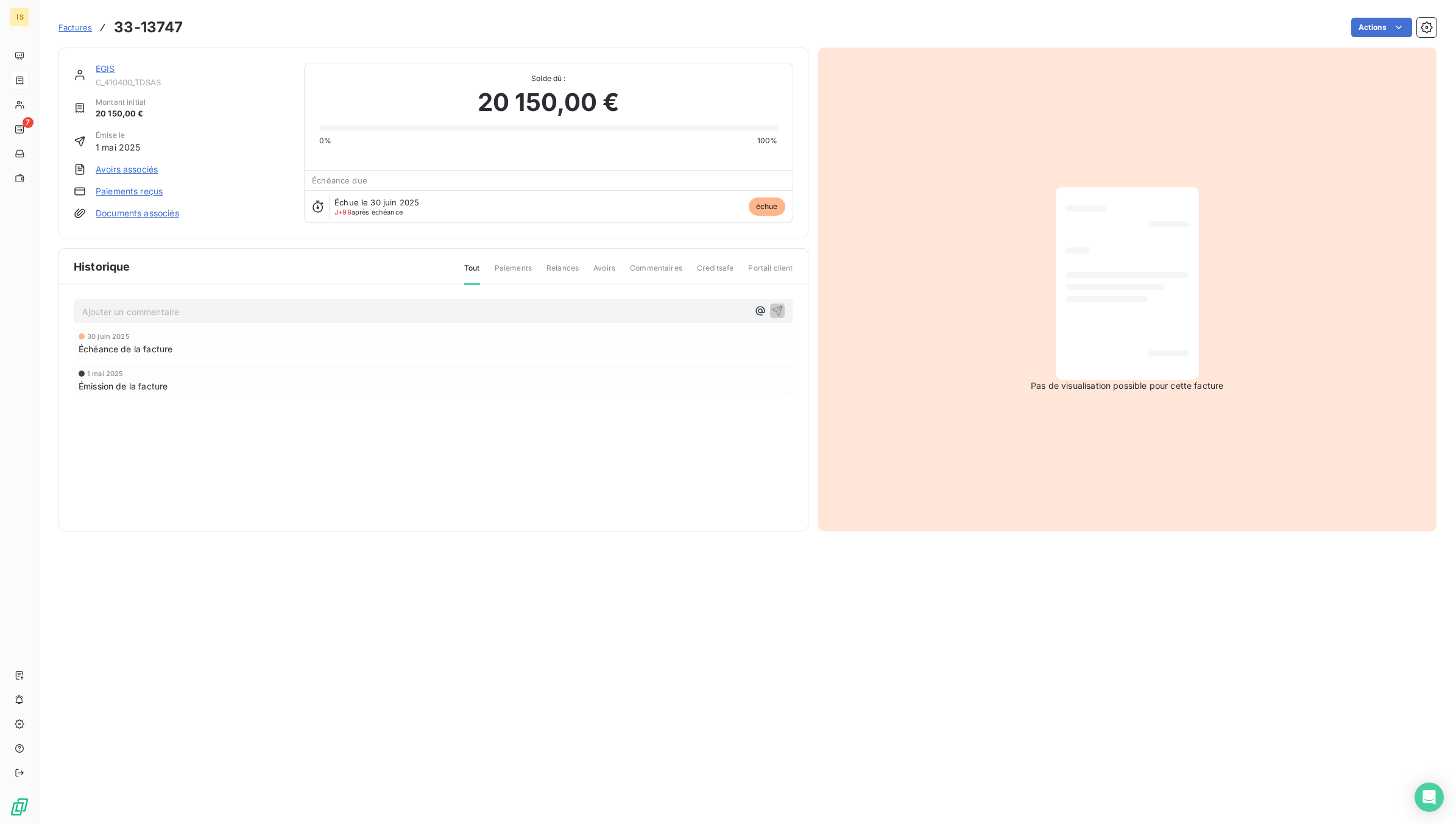
click at [216, 309] on p "Ajouter un commentaire ﻿" at bounding box center [415, 312] width 666 height 15
click at [774, 314] on icon "button" at bounding box center [777, 310] width 12 height 12
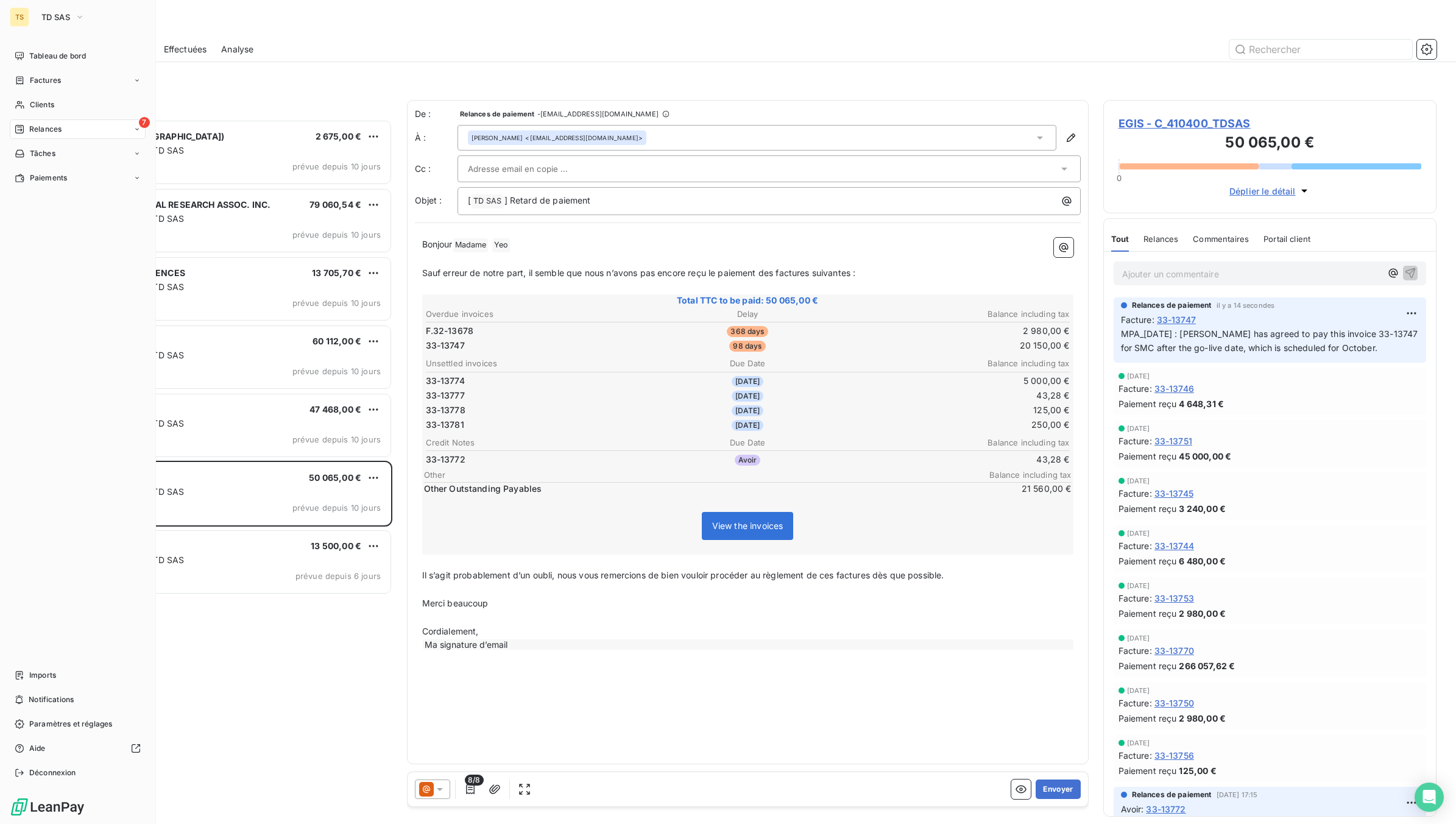
scroll to position [693, 322]
click at [44, 55] on span "Tableau de bord" at bounding box center [57, 56] width 56 height 11
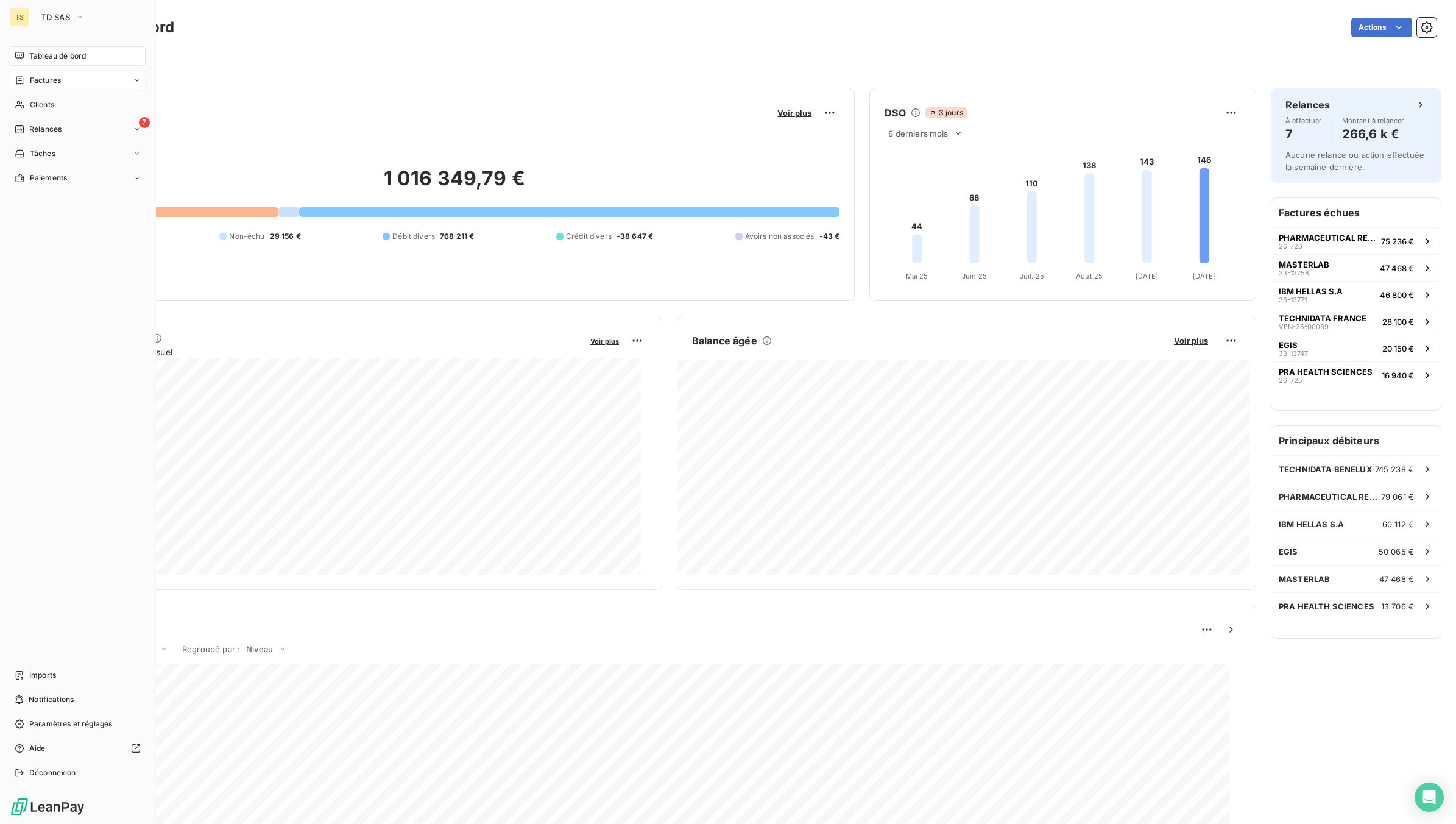
click at [54, 79] on span "Factures" at bounding box center [45, 80] width 31 height 11
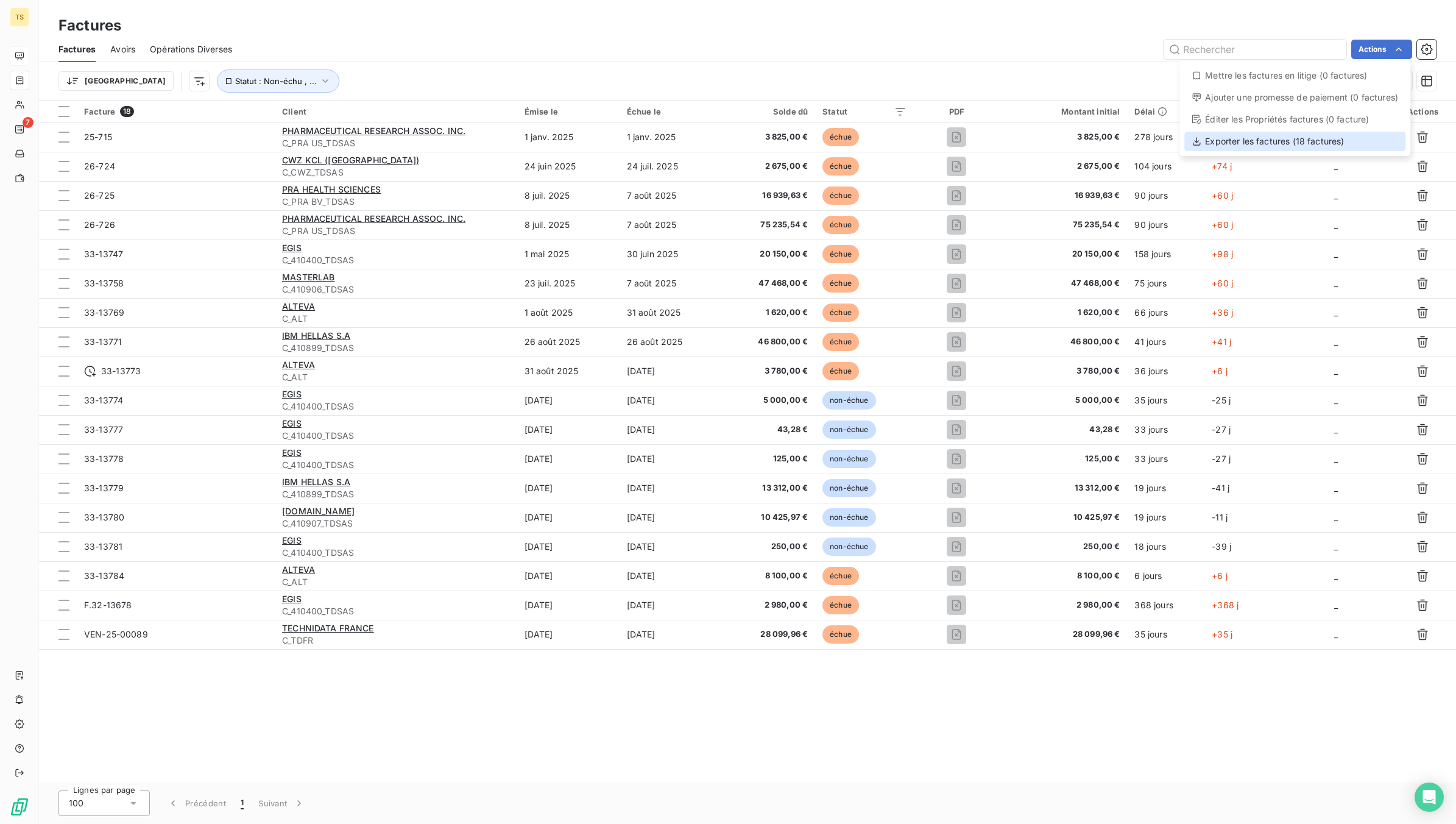
click at [1271, 141] on div "Exporter les factures (18 factures)" at bounding box center [1294, 141] width 221 height 20
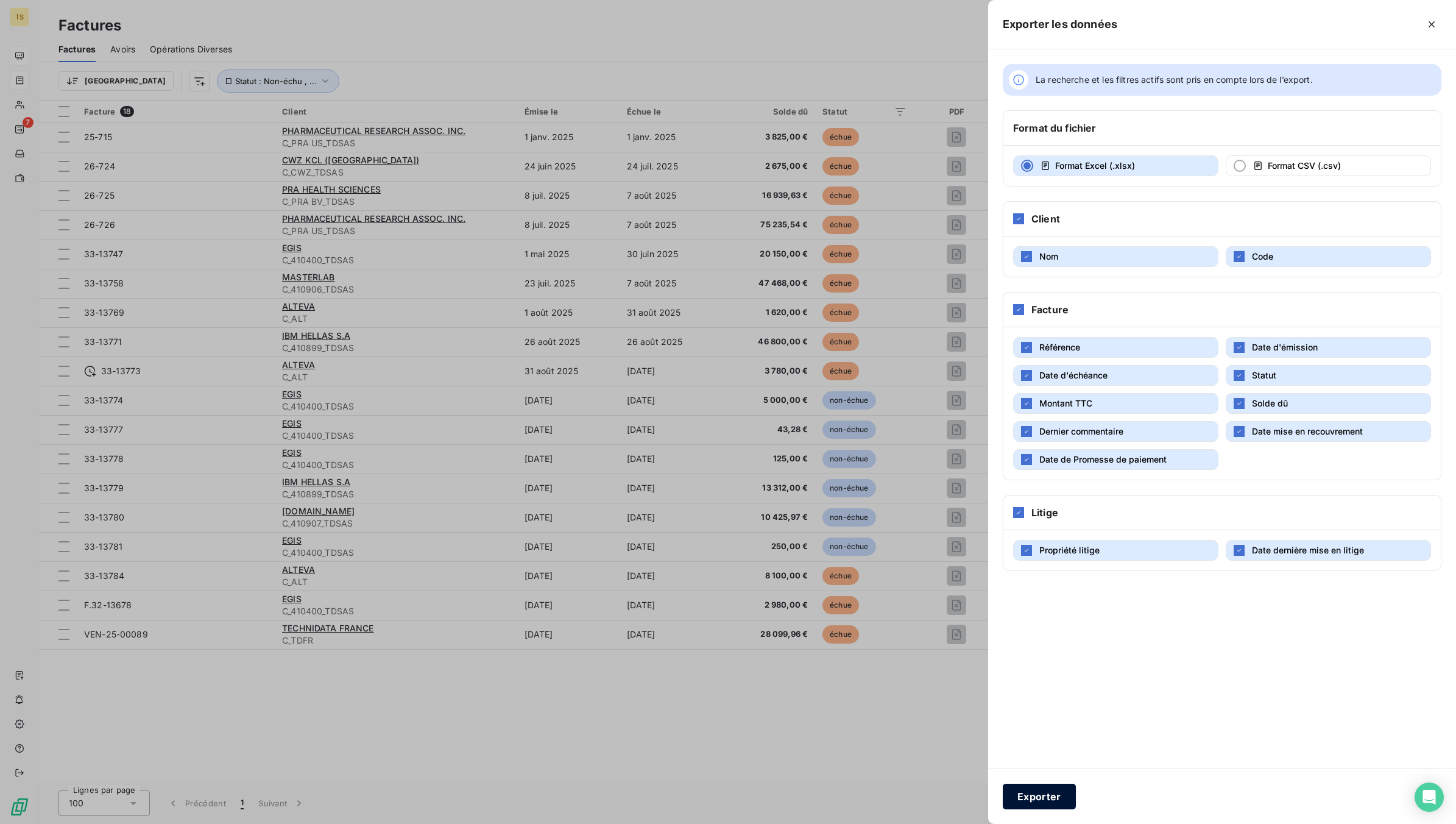
click at [1034, 797] on button "Exporter" at bounding box center [1039, 797] width 73 height 25
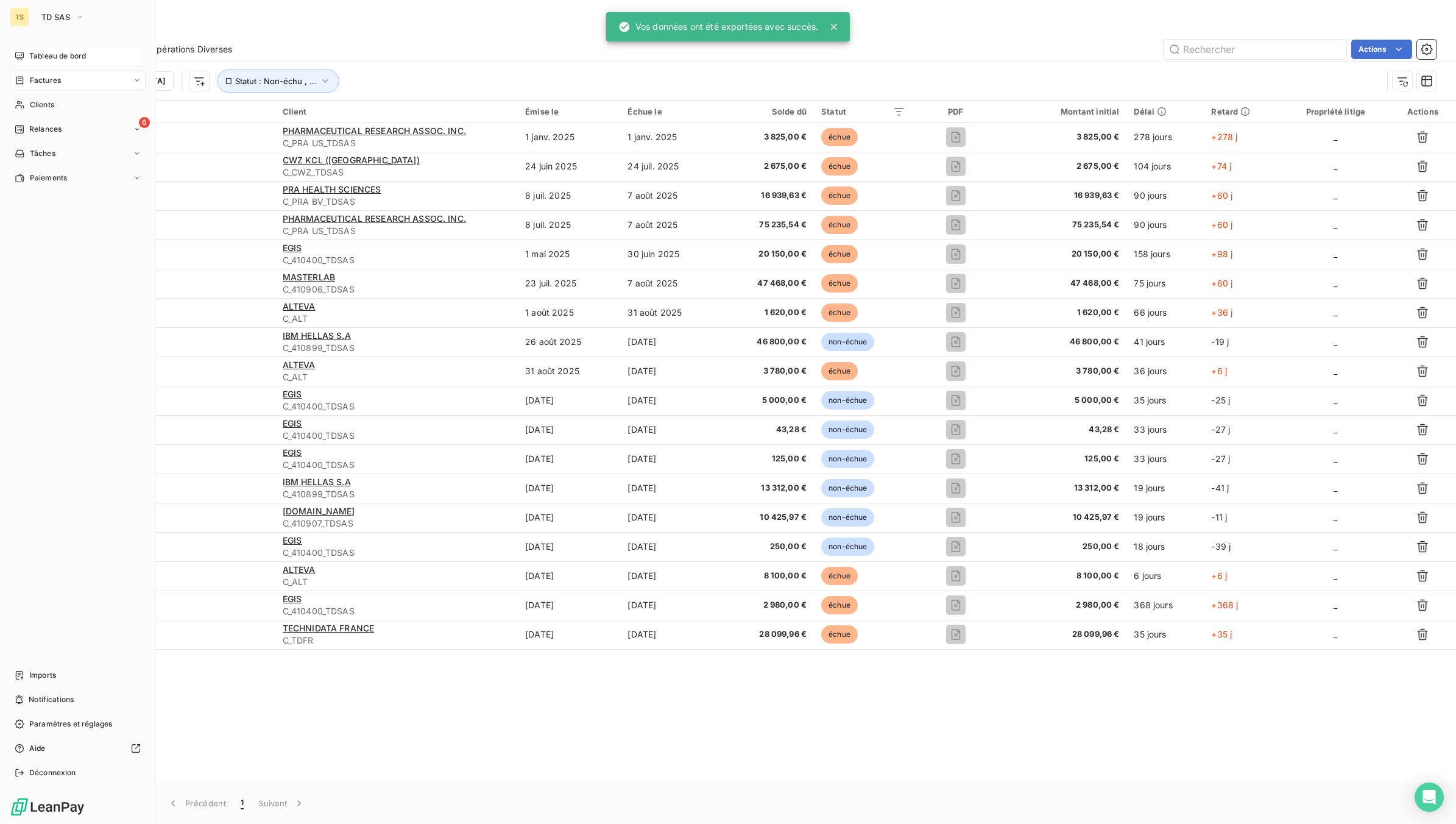
click at [49, 132] on span "Relances" at bounding box center [45, 129] width 32 height 11
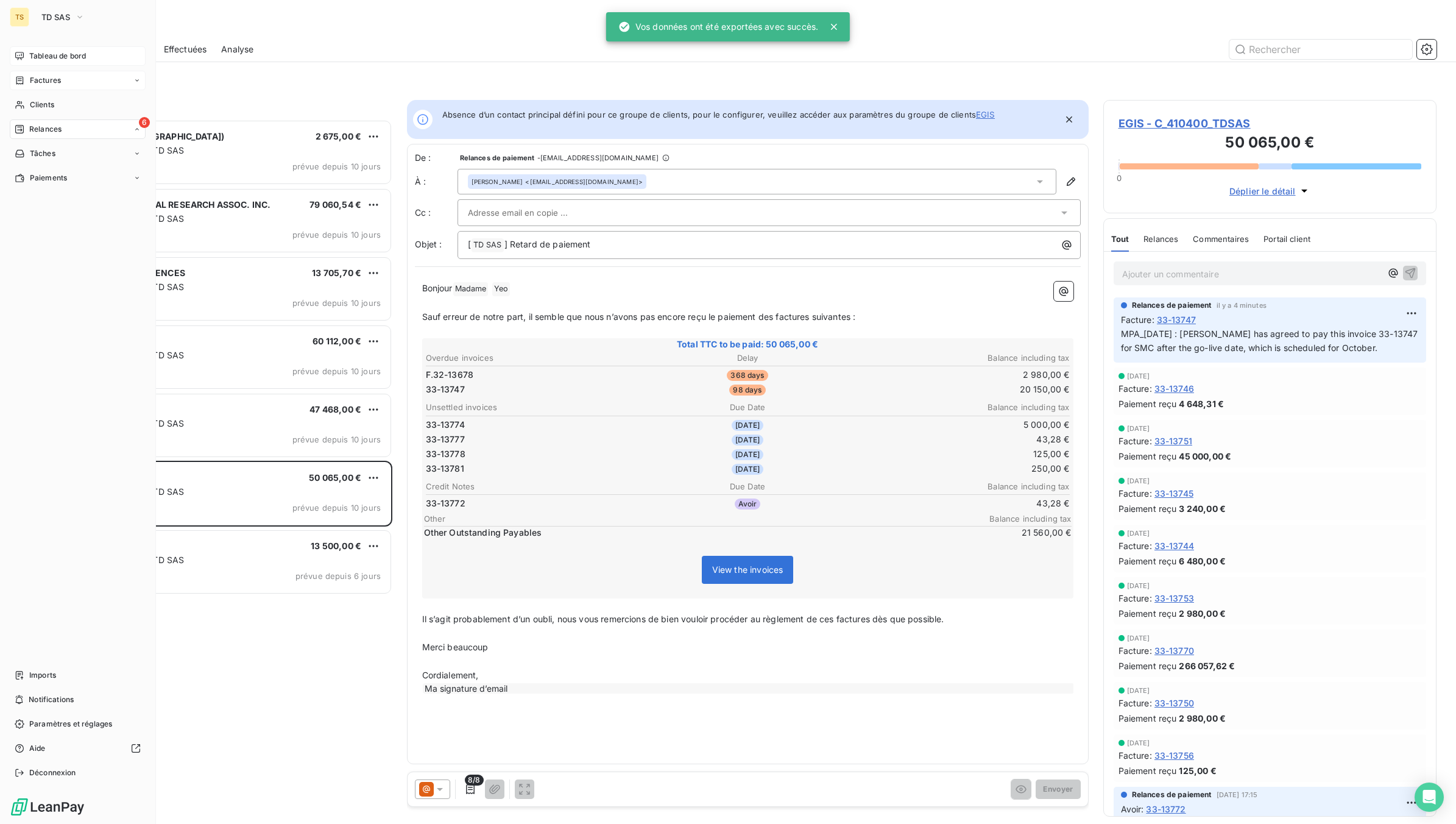
scroll to position [12, 12]
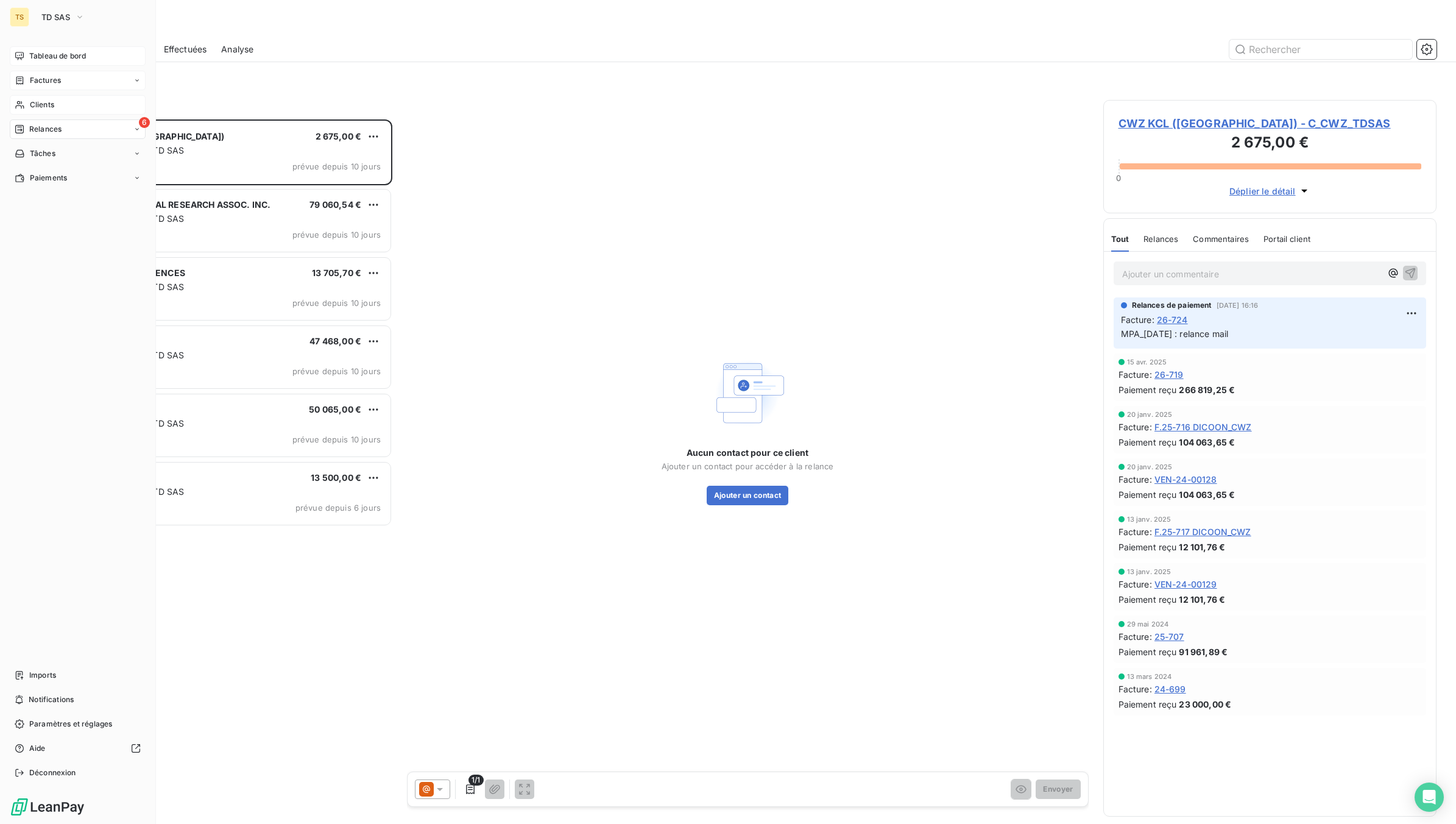
click at [37, 110] on span "Clients" at bounding box center [42, 105] width 24 height 11
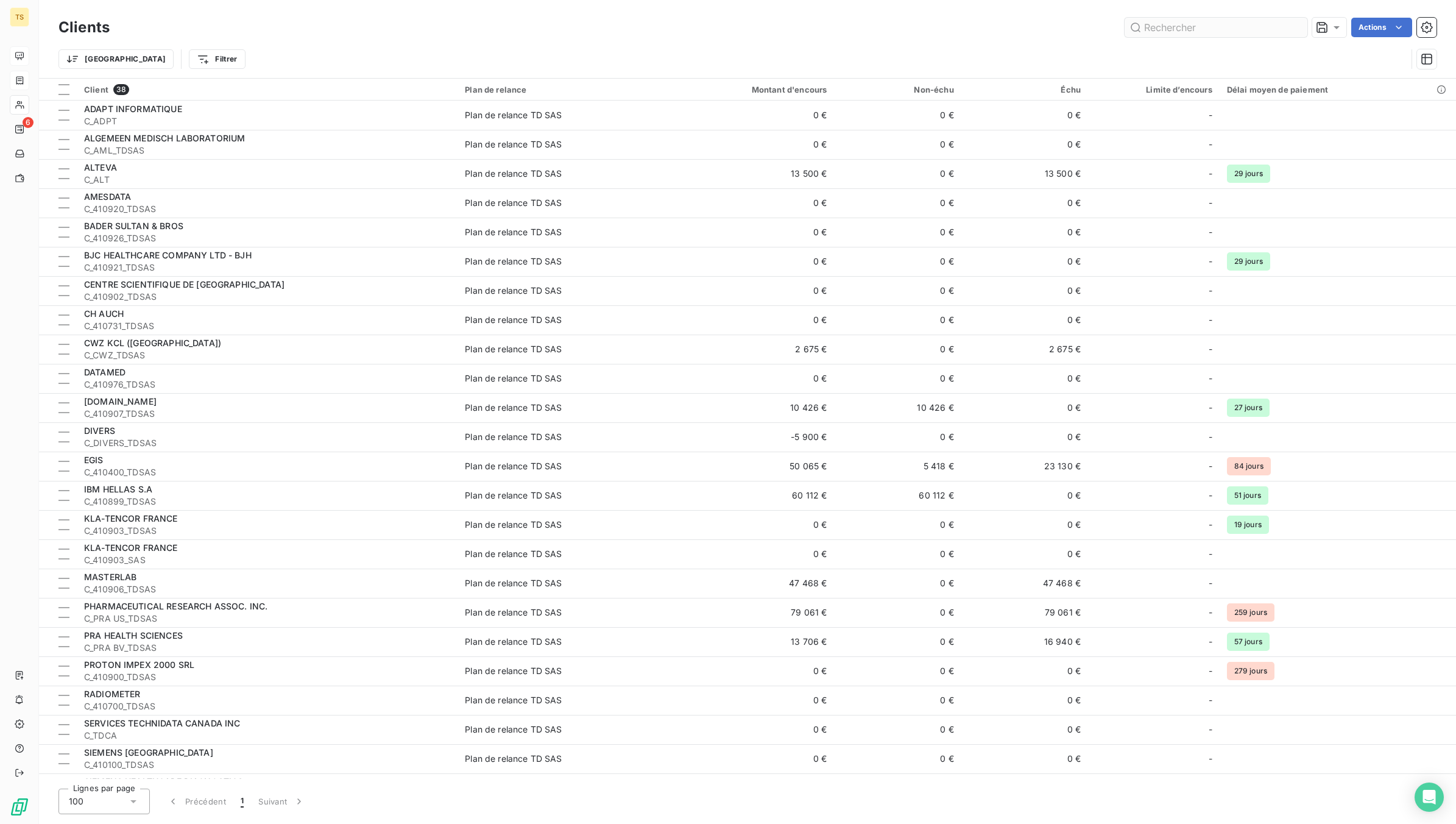
click at [1164, 25] on input "text" at bounding box center [1216, 27] width 182 height 20
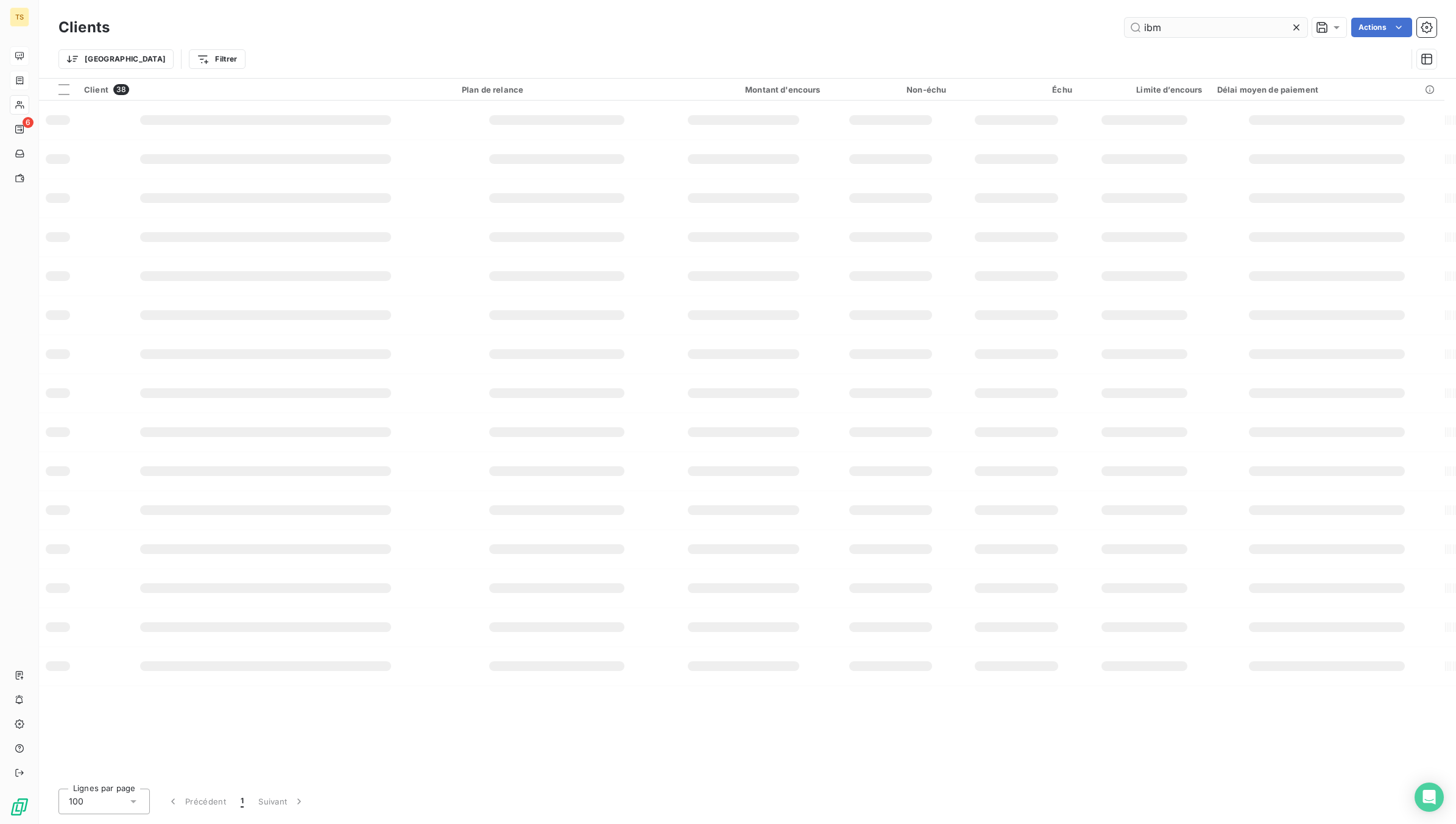
type input "ibm"
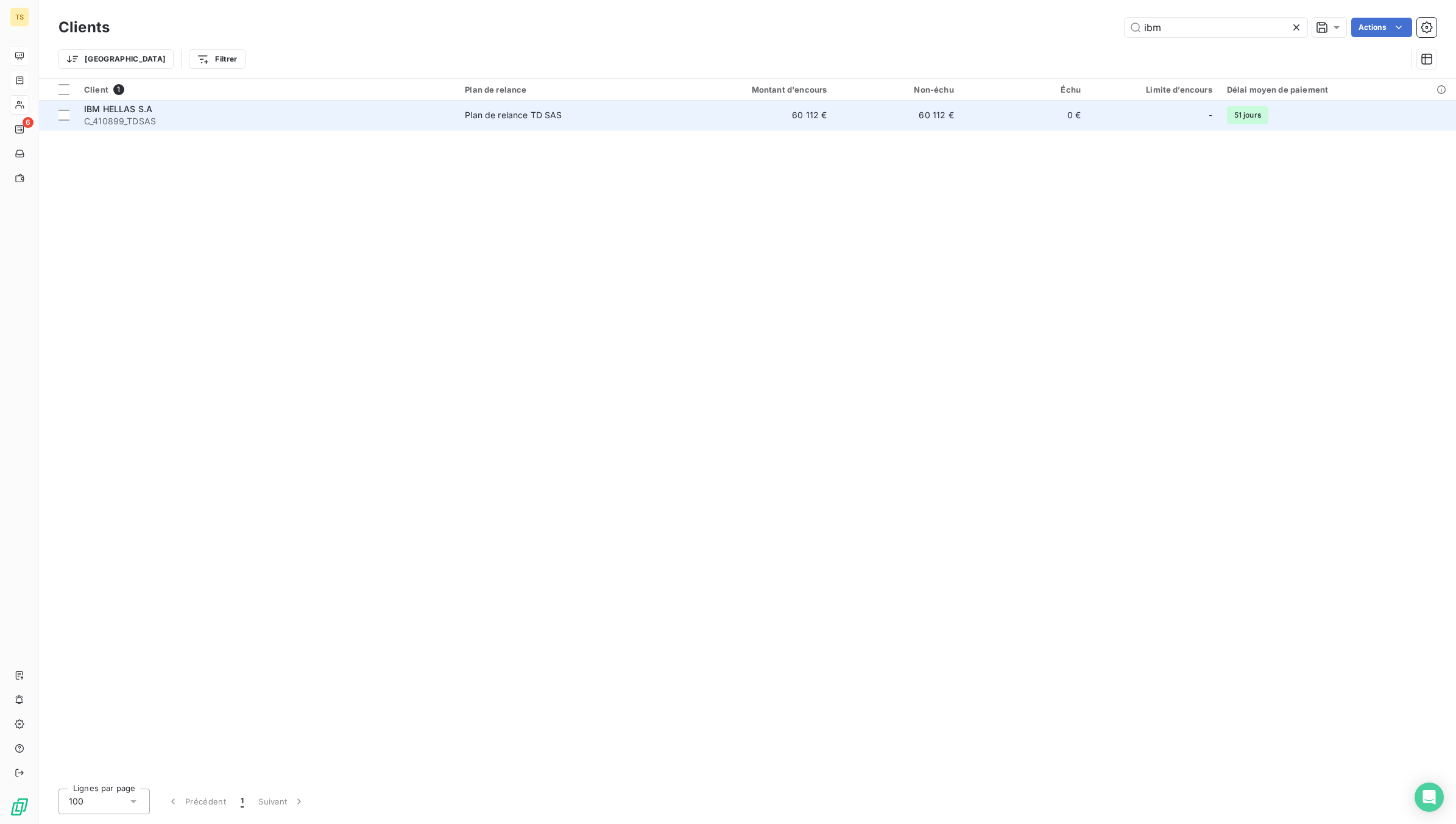
click at [131, 106] on span "IBM HELLAS S.A" at bounding box center [118, 108] width 68 height 10
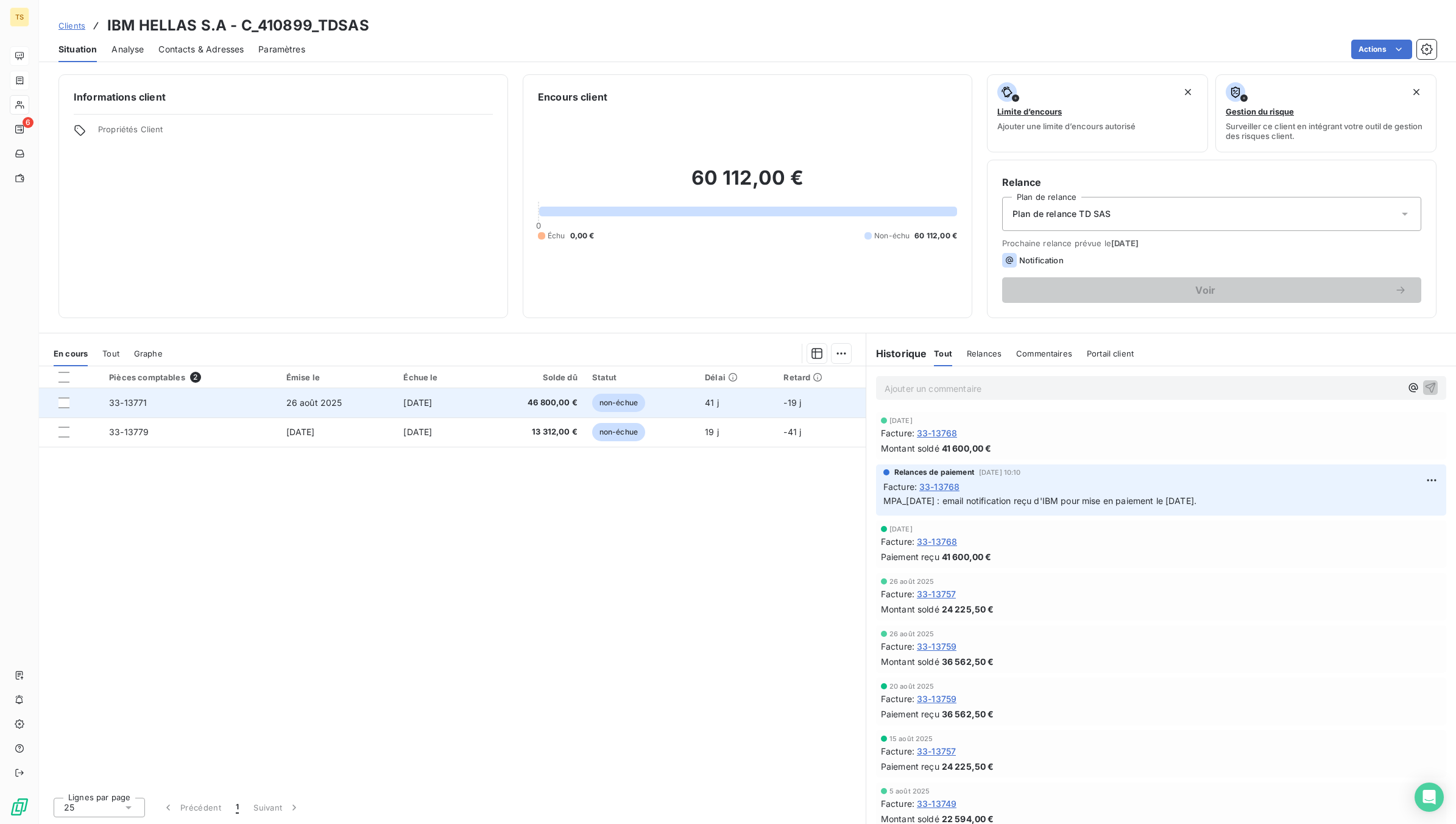
click at [141, 403] on span "33-13771" at bounding box center [128, 402] width 38 height 10
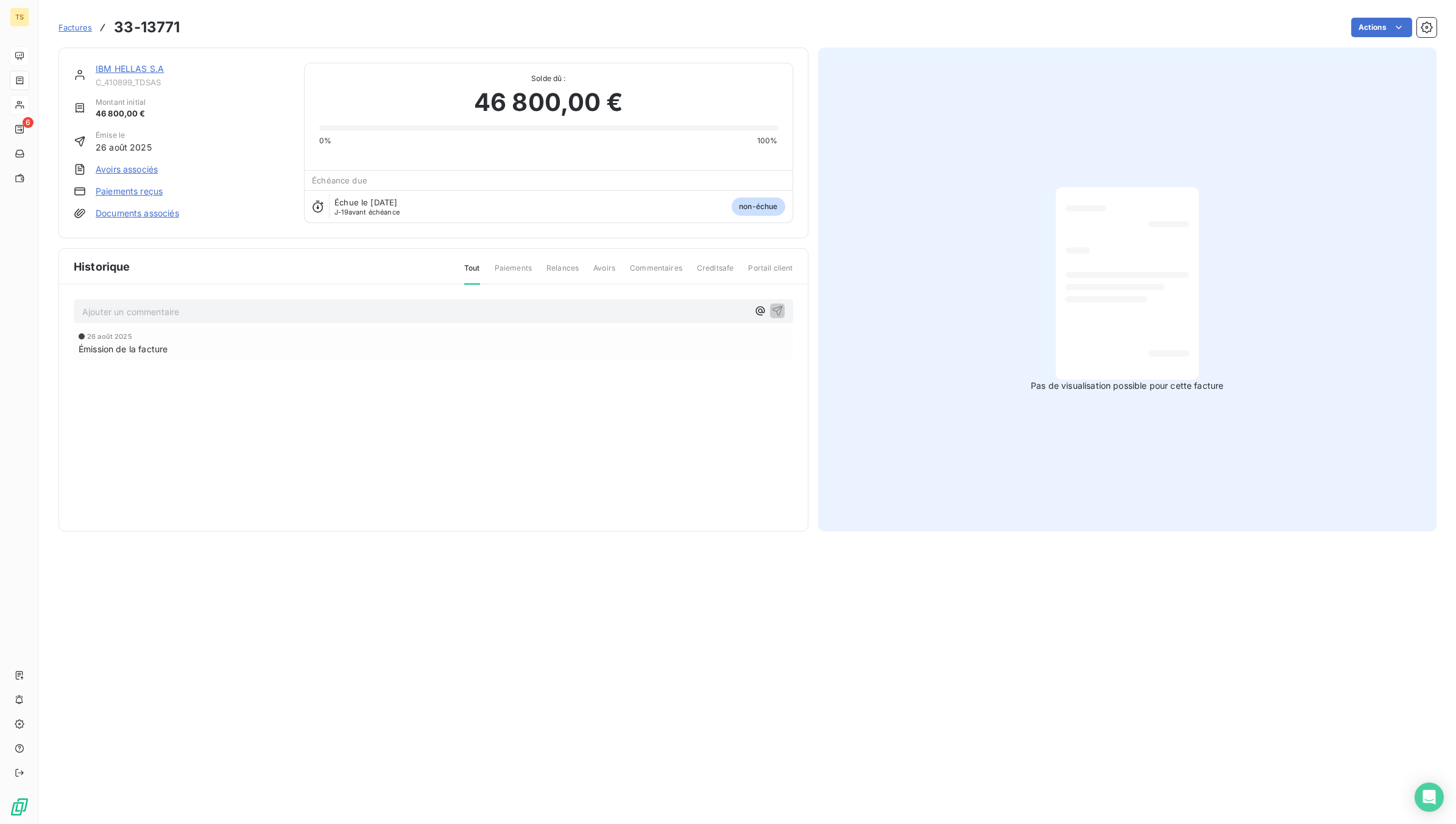
click at [268, 312] on p "Ajouter un commentaire ﻿" at bounding box center [415, 312] width 666 height 15
click at [776, 311] on icon "button" at bounding box center [777, 310] width 12 height 12
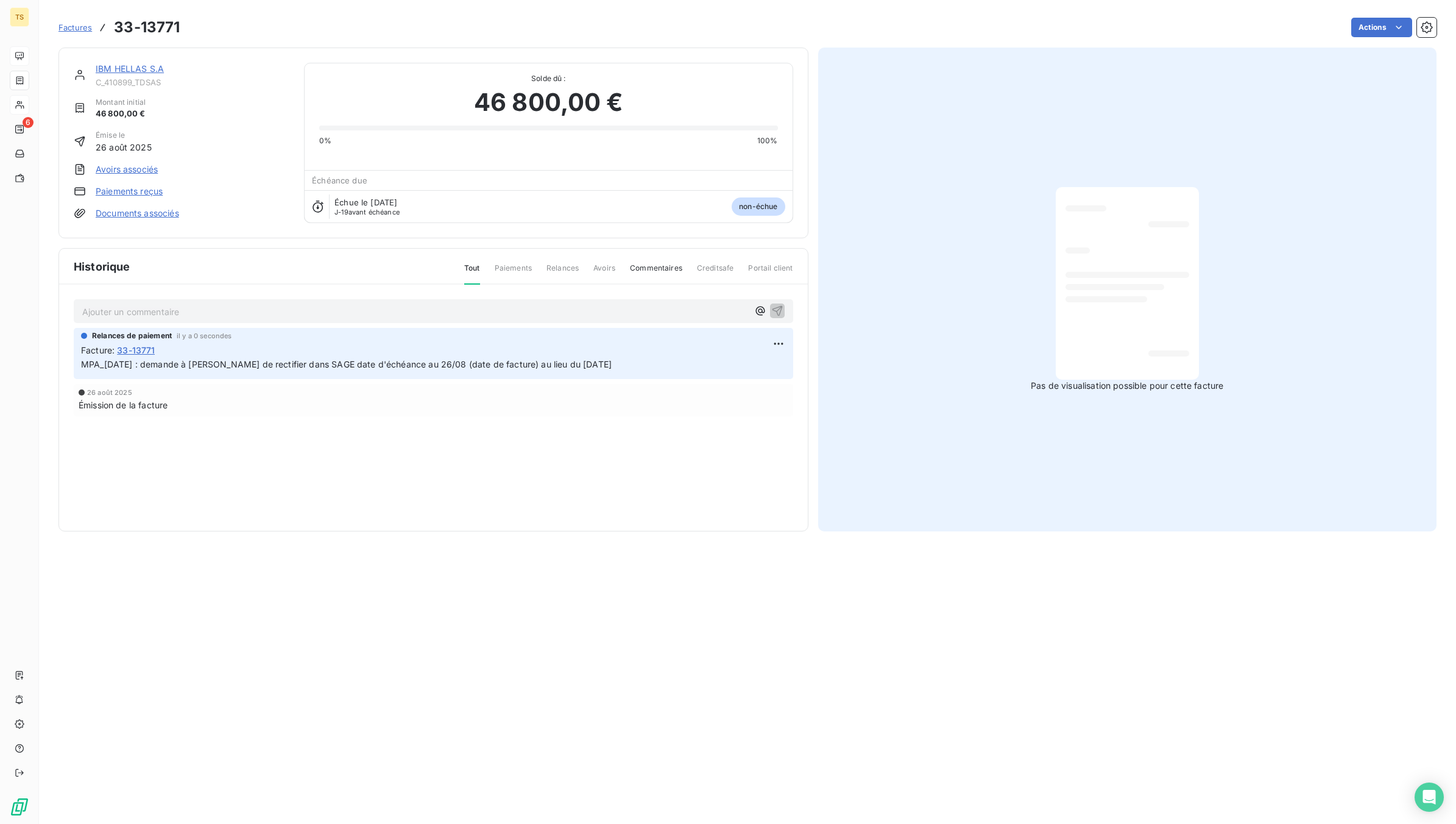
click at [604, 367] on p "MPA_[DATE] : demande à [PERSON_NAME] de rectifier dans SAGE date d'échéance au …" at bounding box center [433, 364] width 705 height 14
drag, startPoint x: 591, startPoint y: 367, endPoint x: 50, endPoint y: 364, distance: 541.0
click at [50, 364] on section "Factures 33-13771 Actions IBM HELLAS S.A C_410899_TDSAS Montant initial 46 800,…" at bounding box center [748, 412] width 1417 height 824
copy span "MPA_[DATE] : demande à [PERSON_NAME] de rectifier dans SAGE date d'échéance au …"
